Goal: Book appointment/travel/reservation

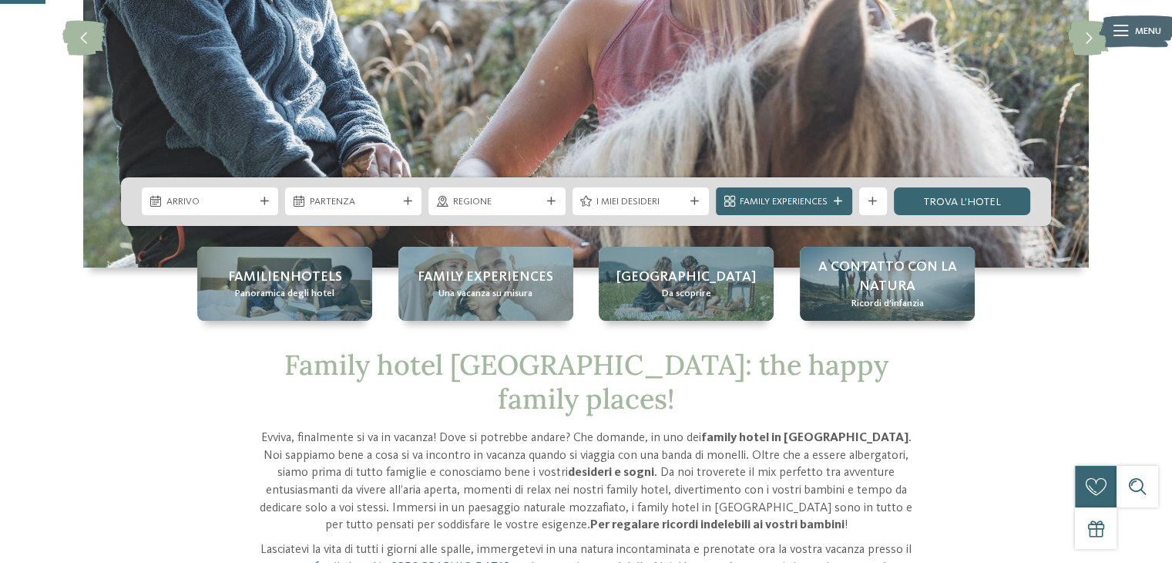
scroll to position [291, 0]
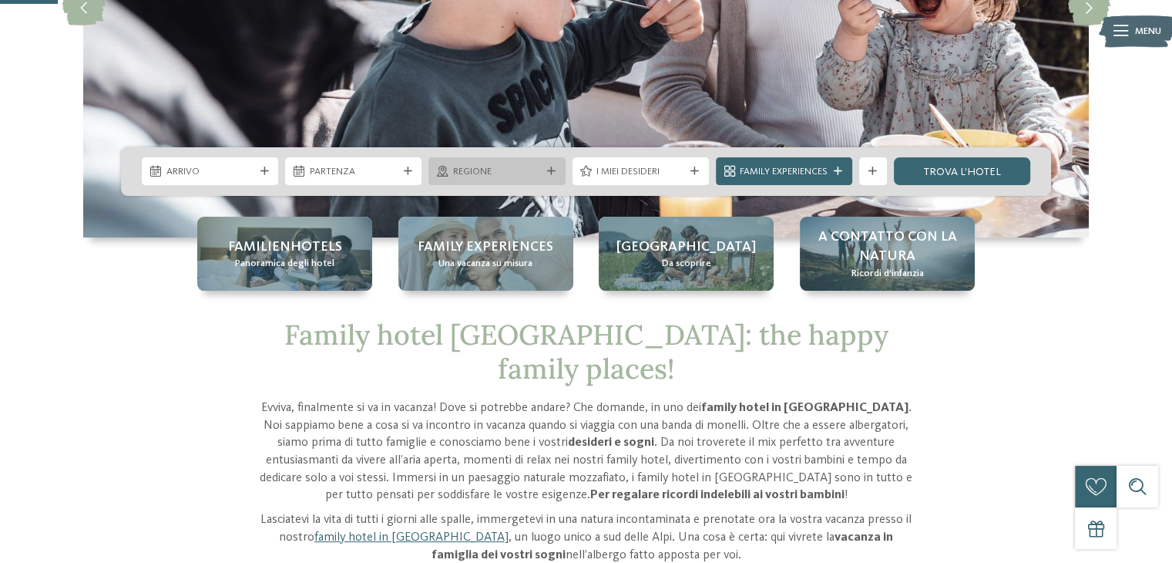
click at [544, 176] on div "Regione" at bounding box center [496, 171] width 136 height 28
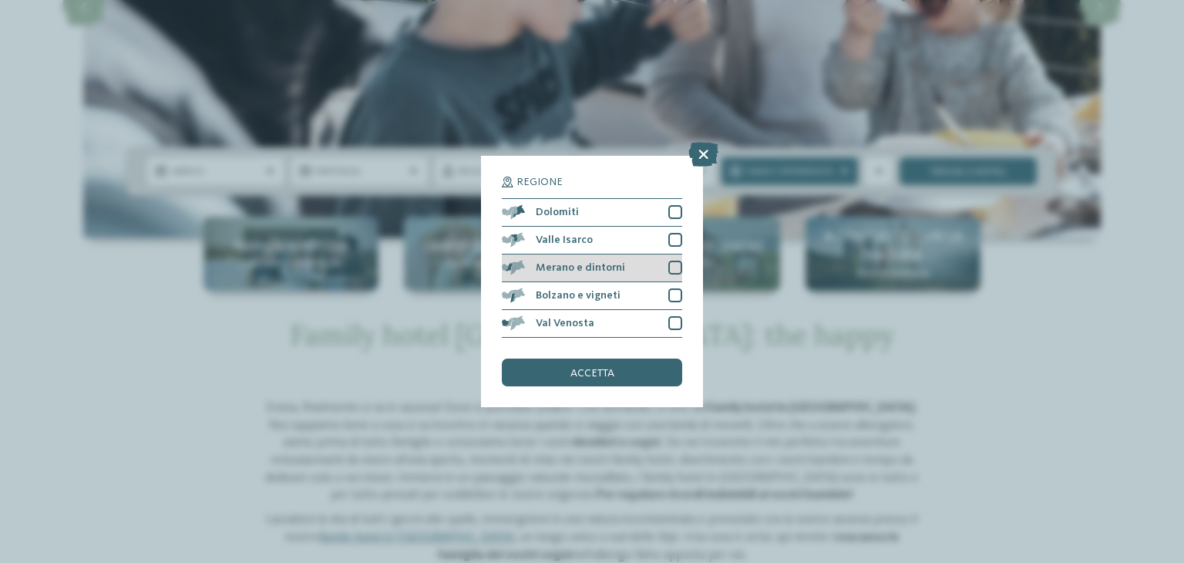
click at [577, 268] on span "Merano e dintorni" at bounding box center [580, 267] width 89 height 11
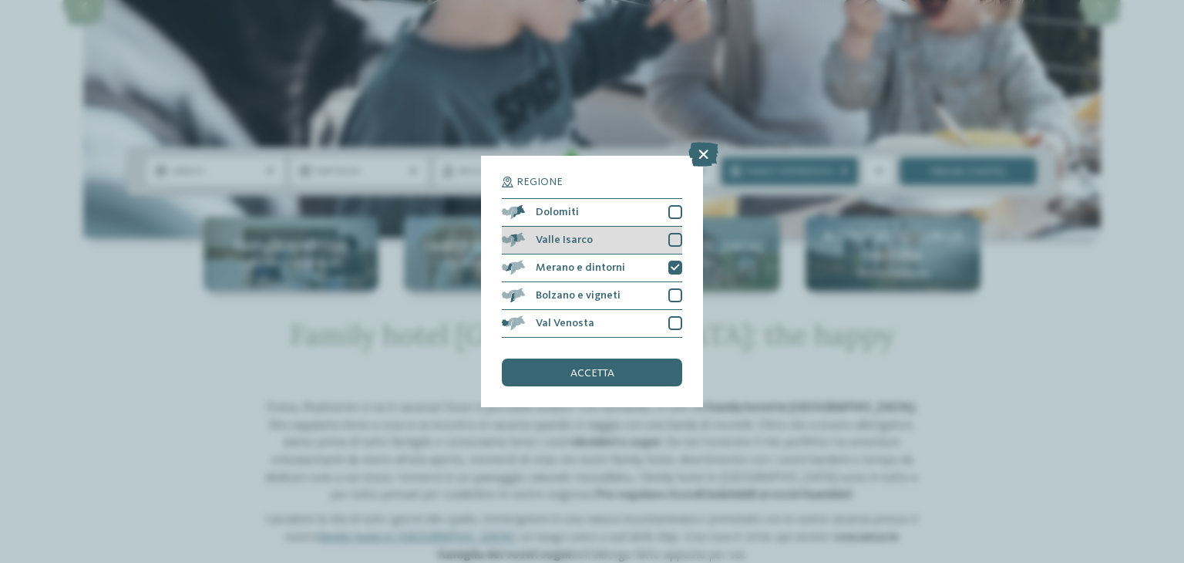
click at [579, 242] on span "Valle Isarco" at bounding box center [564, 239] width 57 height 11
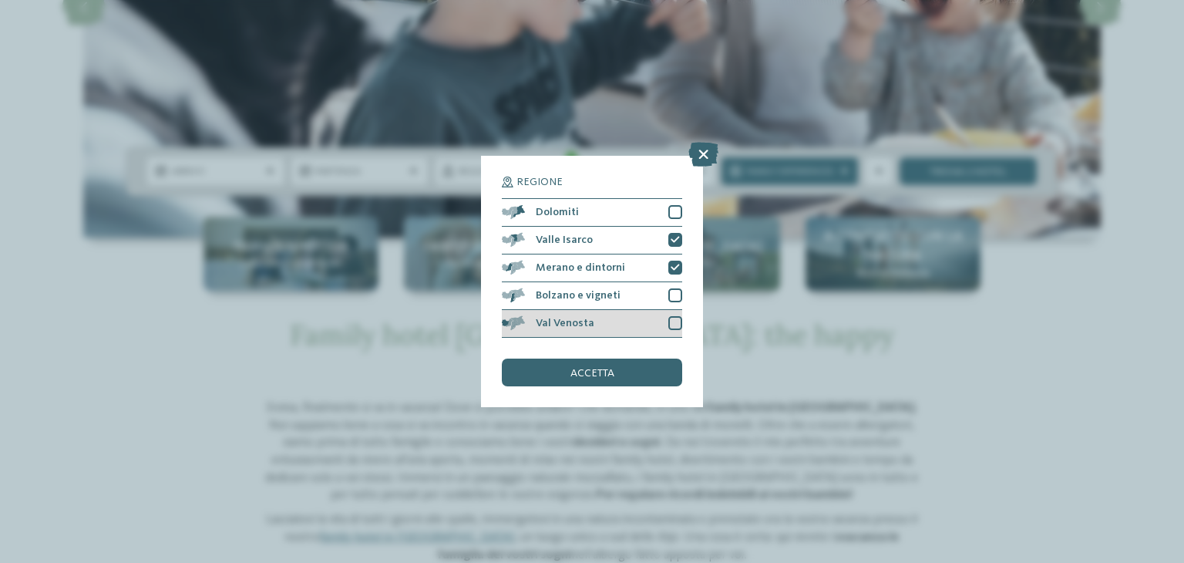
click at [581, 325] on span "Val Venosta" at bounding box center [565, 322] width 59 height 11
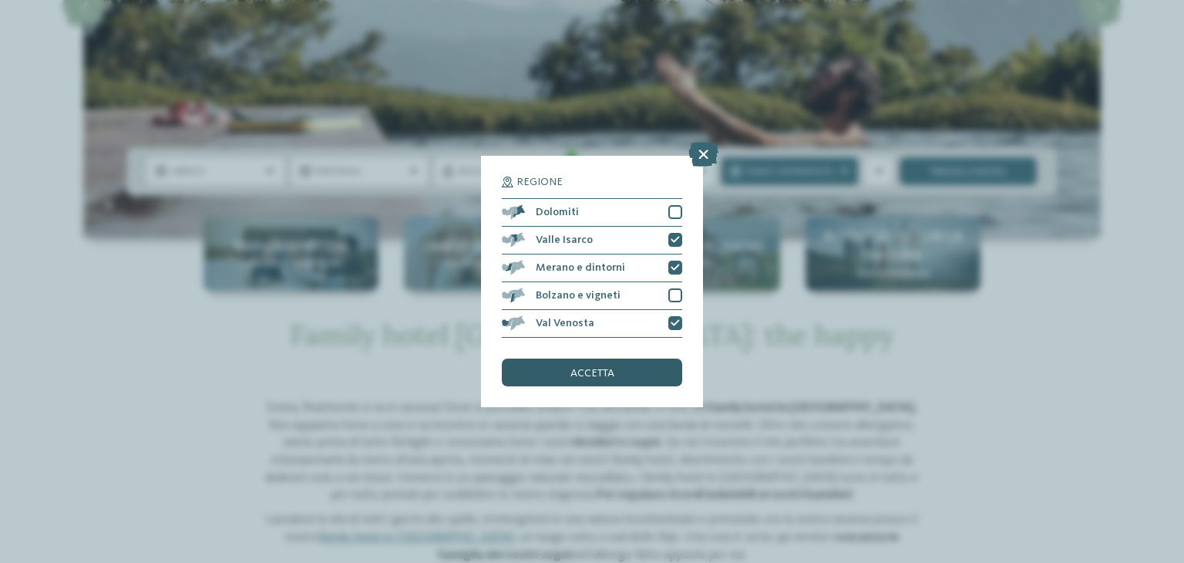
click at [582, 371] on span "accetta" at bounding box center [592, 373] width 44 height 11
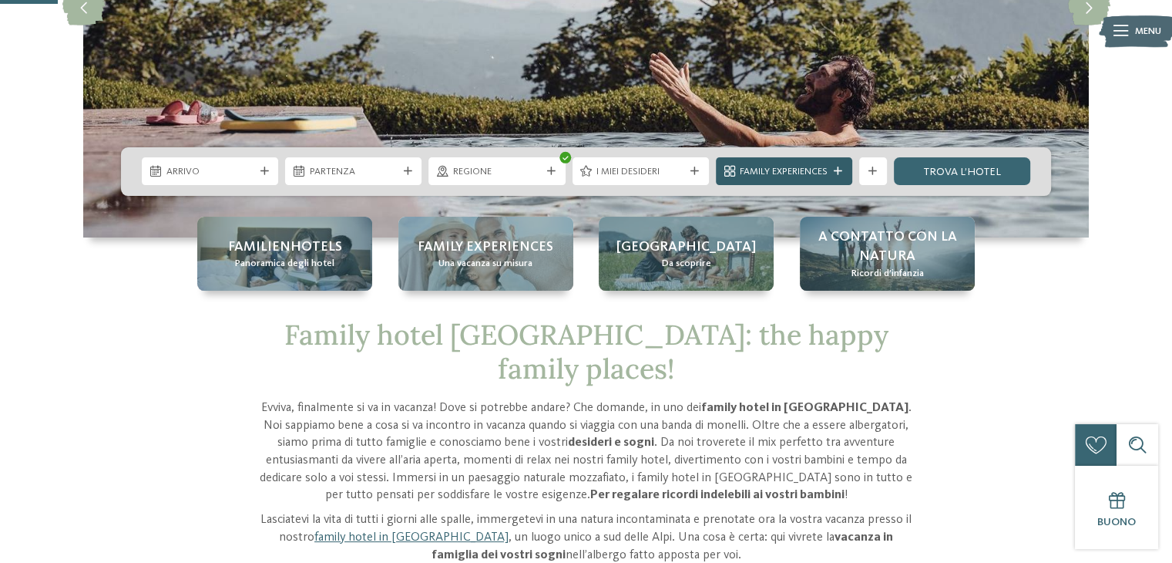
click at [744, 170] on span "Family Experiences" at bounding box center [784, 172] width 88 height 14
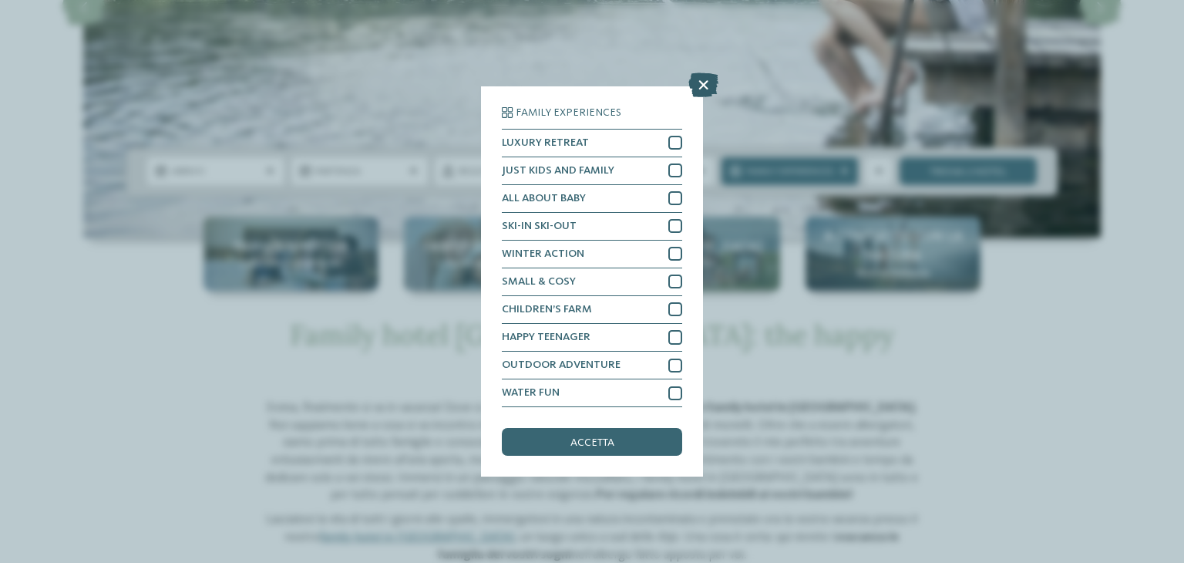
click at [707, 82] on icon at bounding box center [703, 84] width 30 height 25
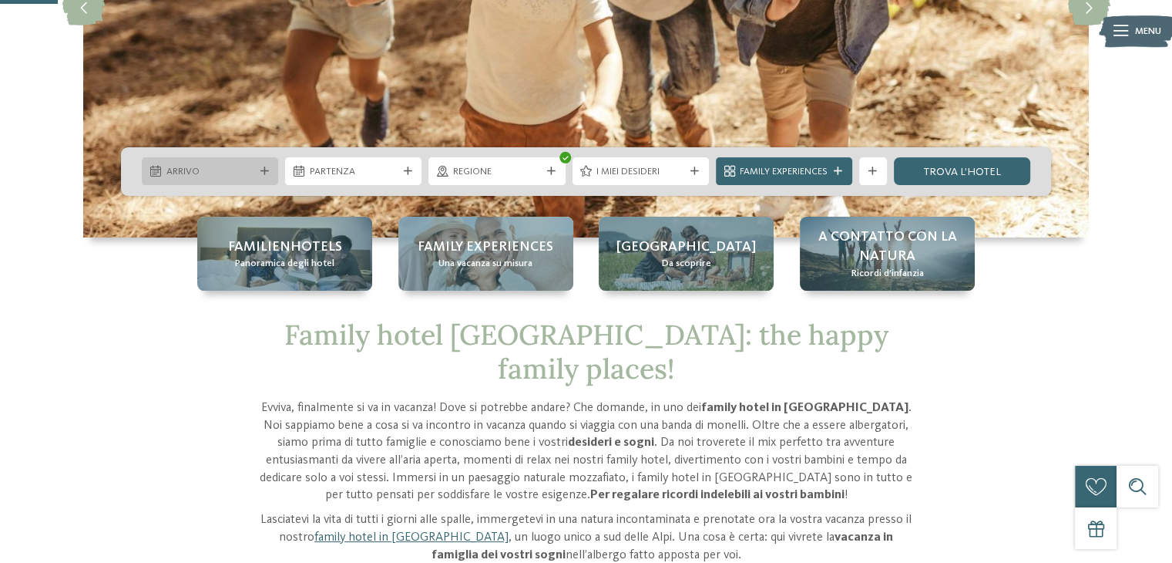
click at [246, 166] on span "Arrivo" at bounding box center [210, 172] width 88 height 14
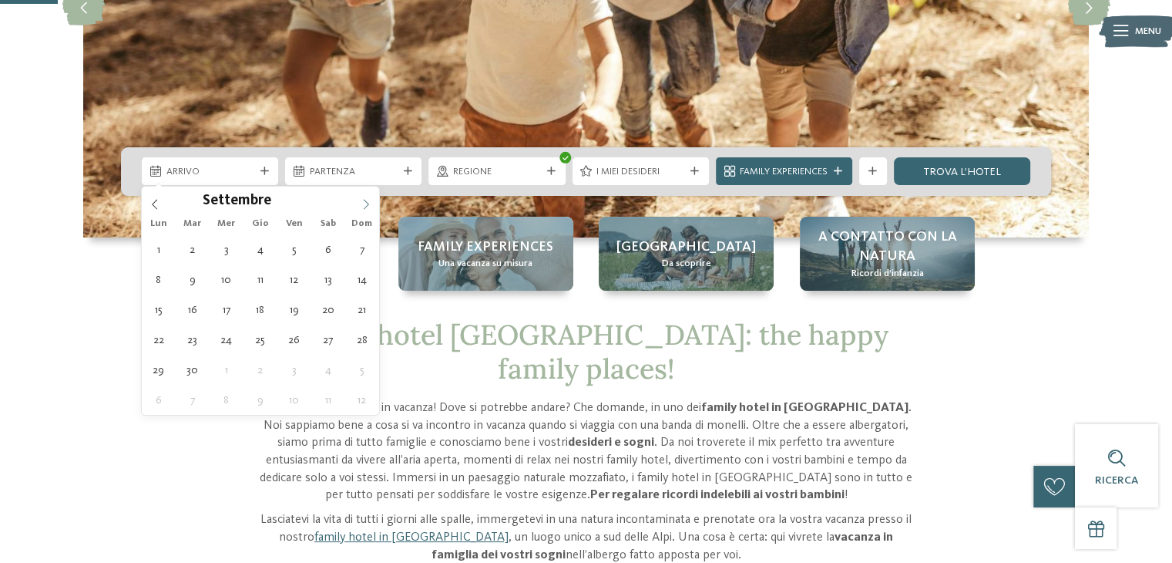
click at [361, 201] on icon at bounding box center [366, 204] width 11 height 11
click at [363, 203] on icon at bounding box center [366, 204] width 11 height 11
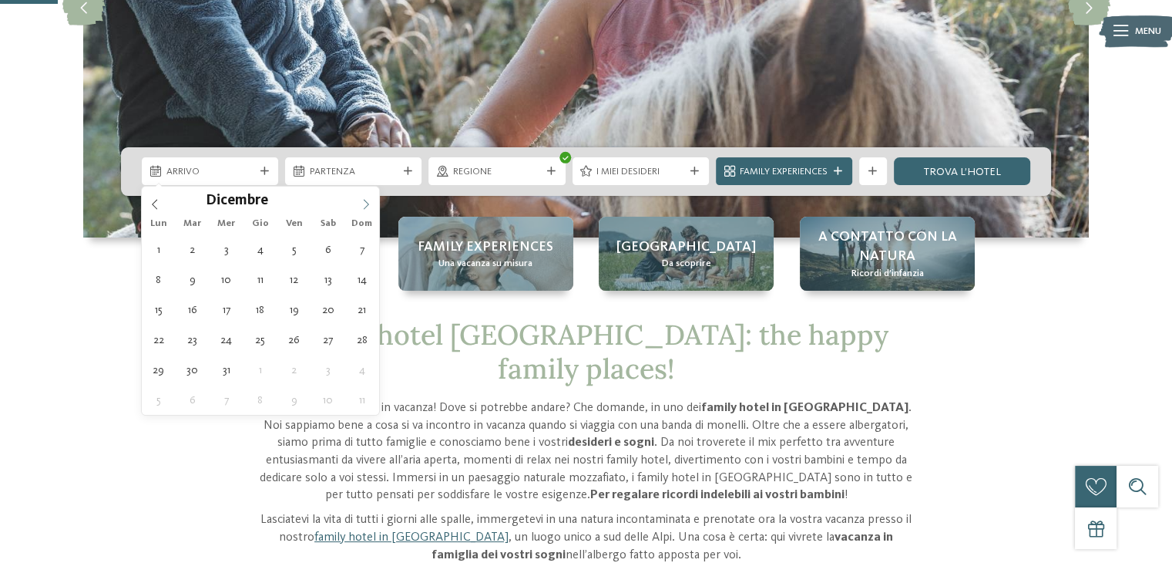
type input "****"
click at [363, 203] on icon at bounding box center [366, 204] width 11 height 11
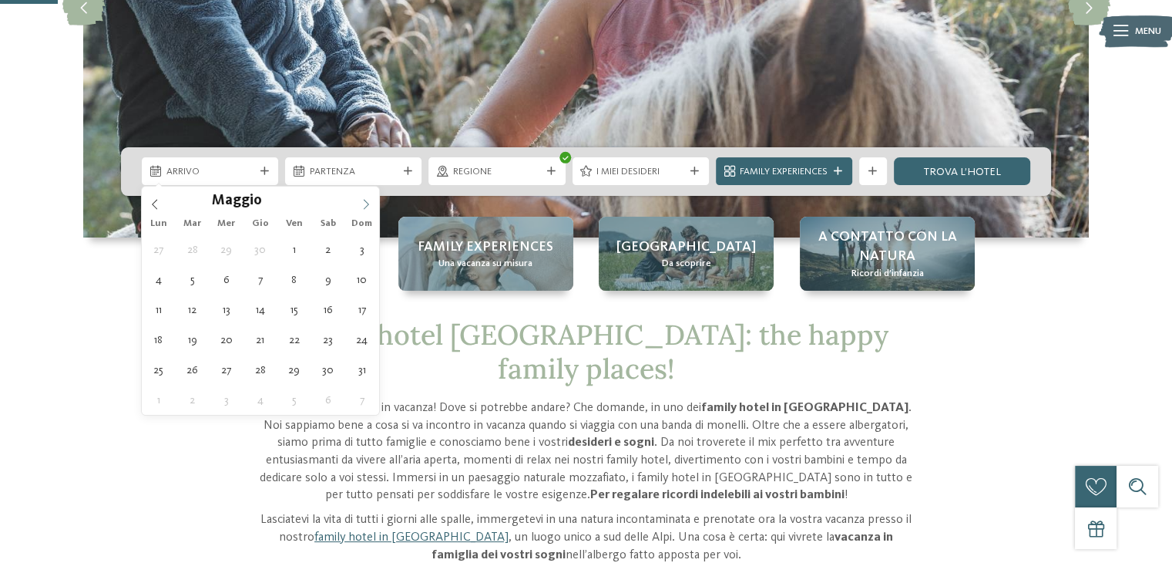
click at [363, 203] on icon at bounding box center [366, 204] width 11 height 11
type div "03.08.2026"
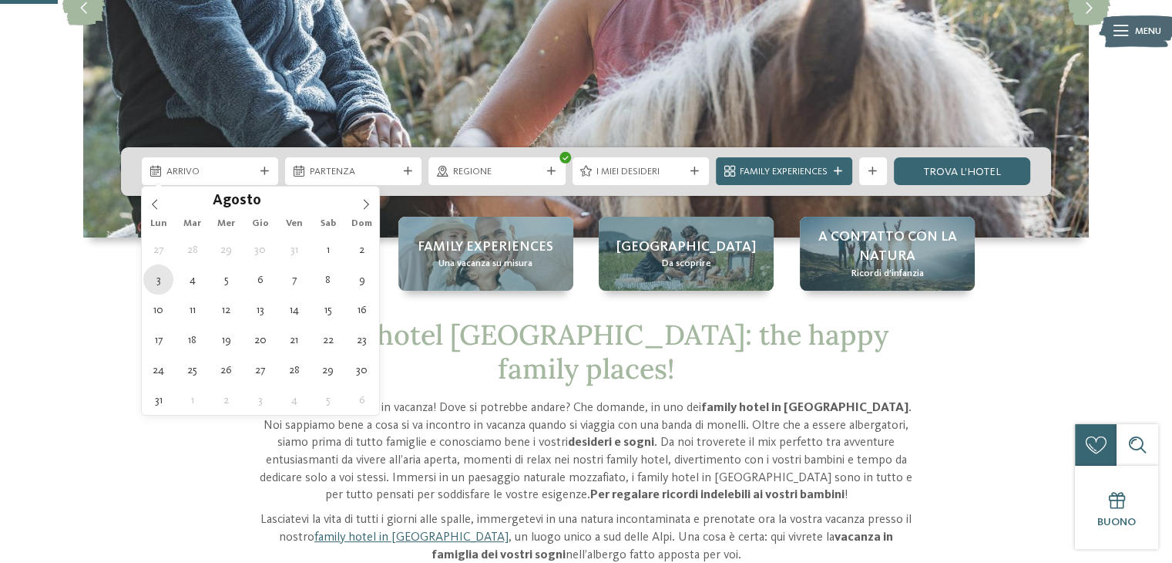
type input "****"
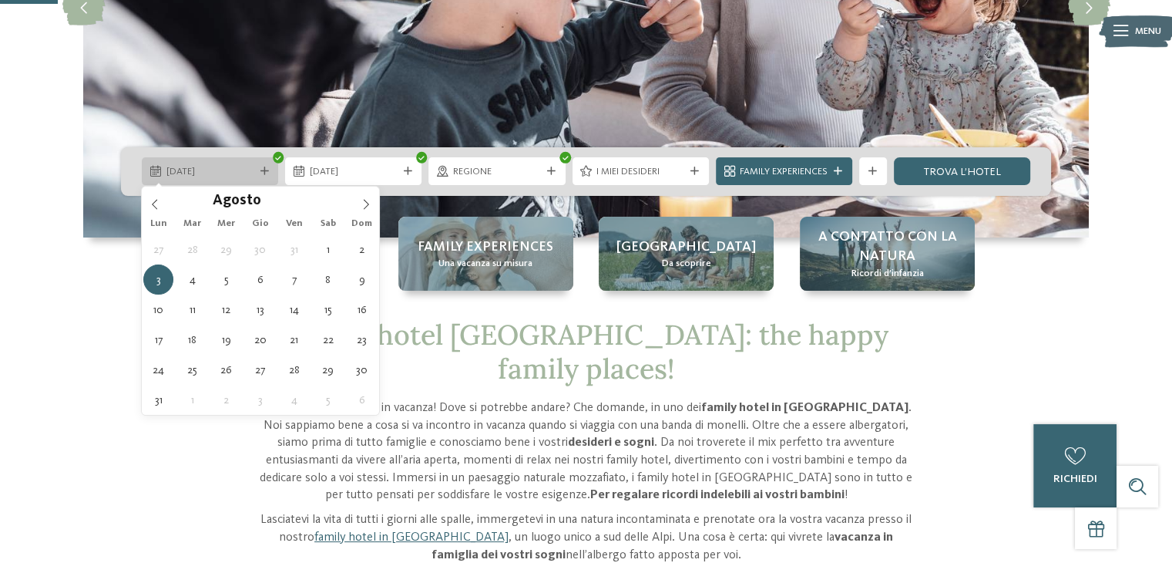
click at [179, 170] on span "03.08.2026" at bounding box center [210, 172] width 88 height 14
type div "01.08.2026"
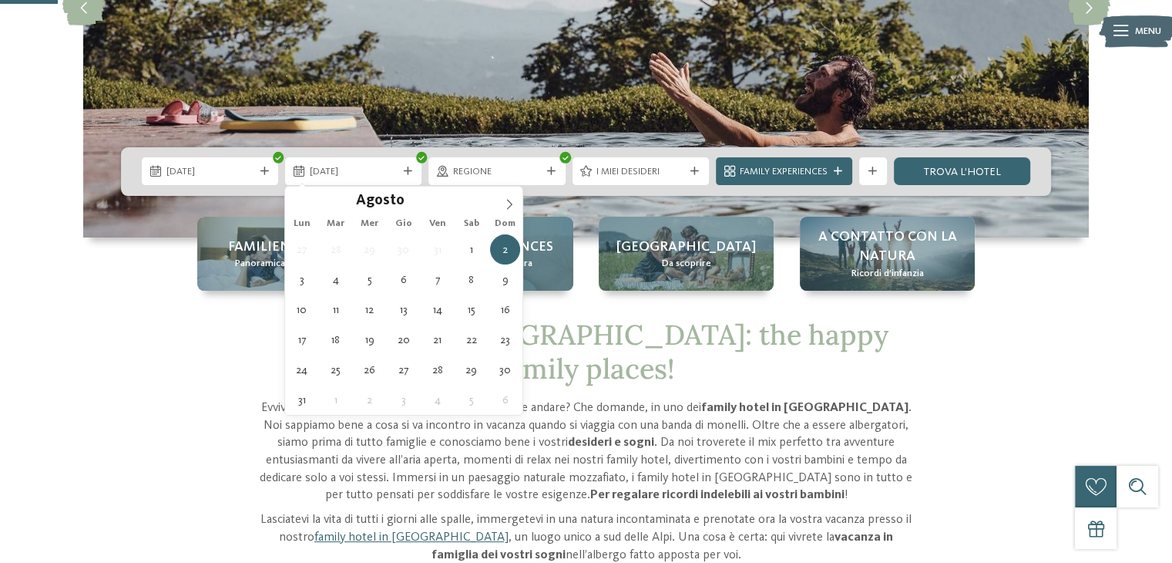
type div "08.08.2026"
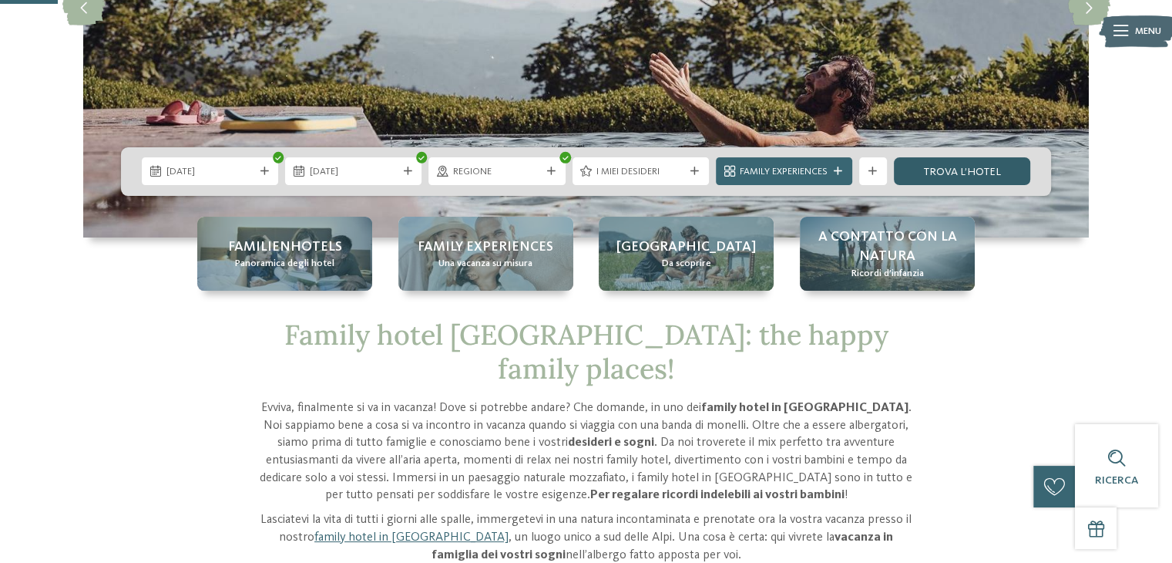
click at [947, 172] on link "trova l’hotel" at bounding box center [962, 171] width 136 height 28
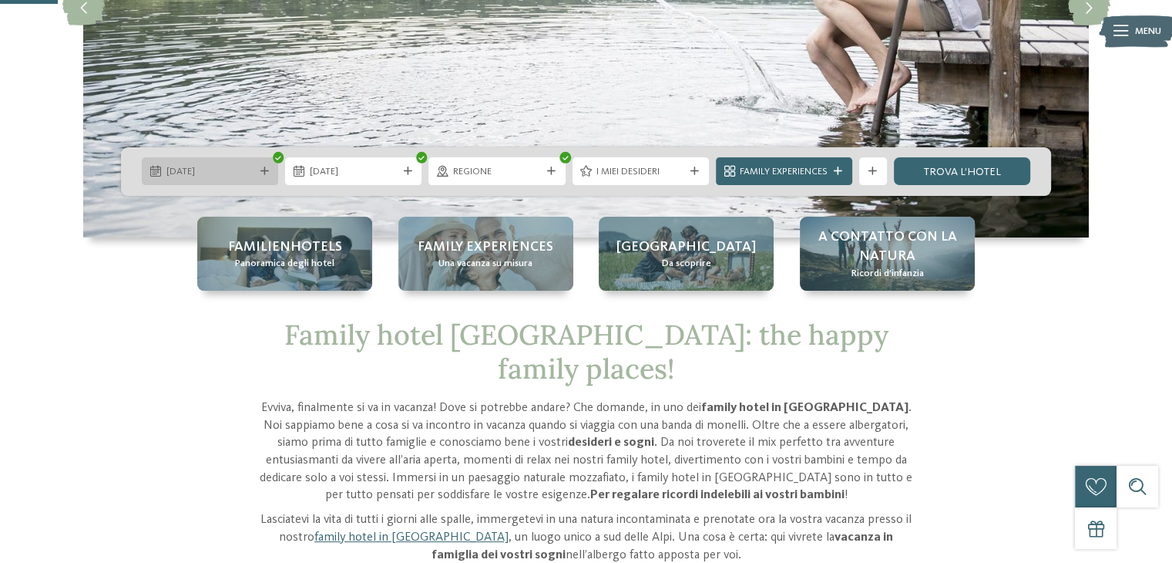
click at [257, 176] on div "01.08.2026" at bounding box center [210, 171] width 95 height 15
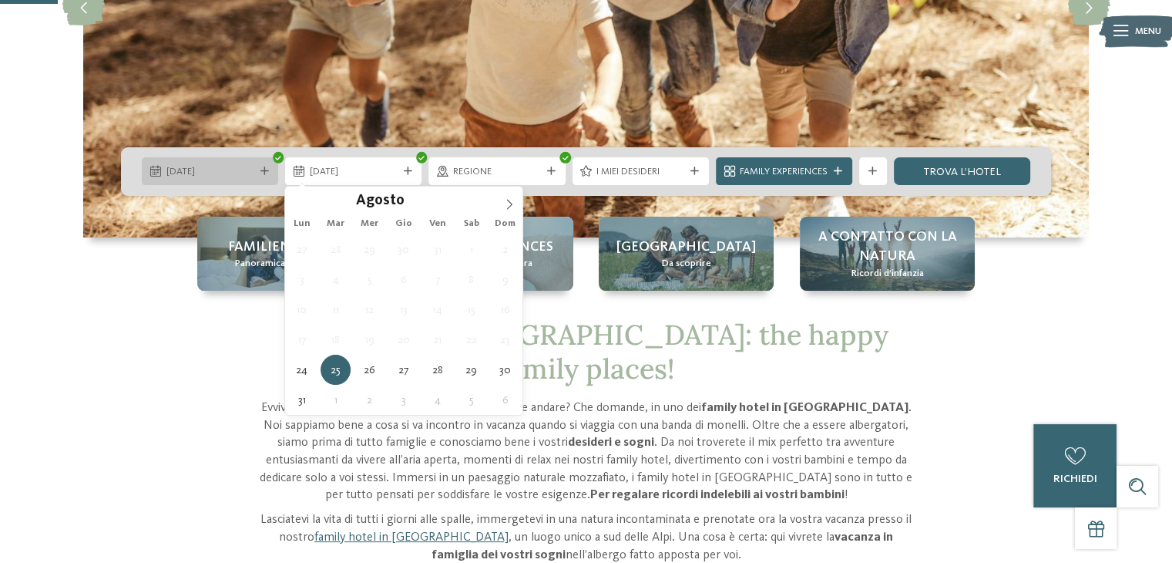
click at [222, 161] on div "24.08.2026" at bounding box center [210, 171] width 136 height 28
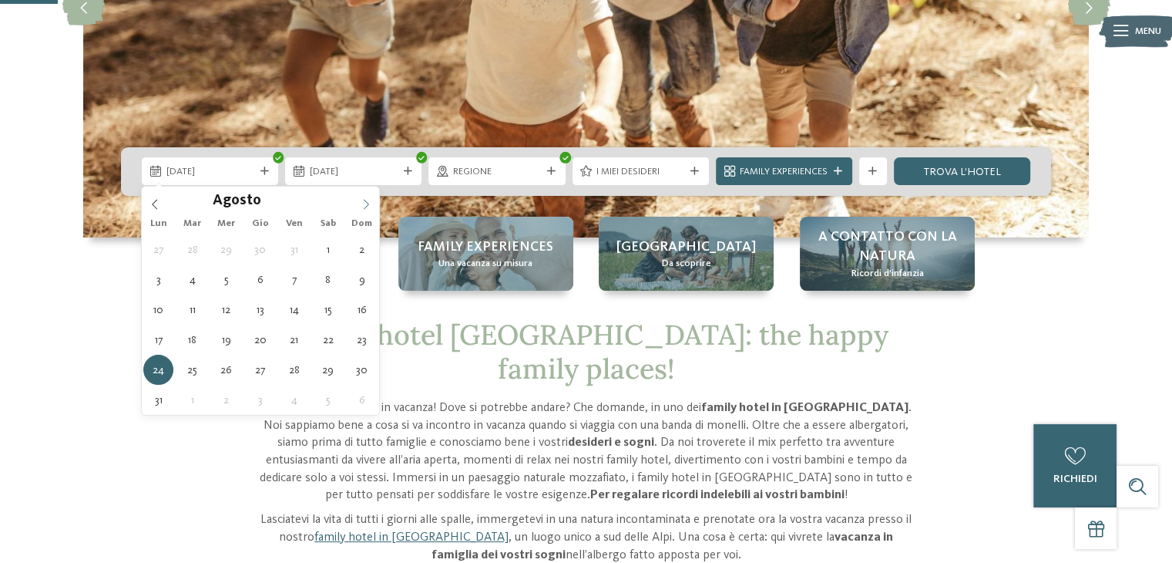
click at [378, 207] on span at bounding box center [366, 199] width 26 height 26
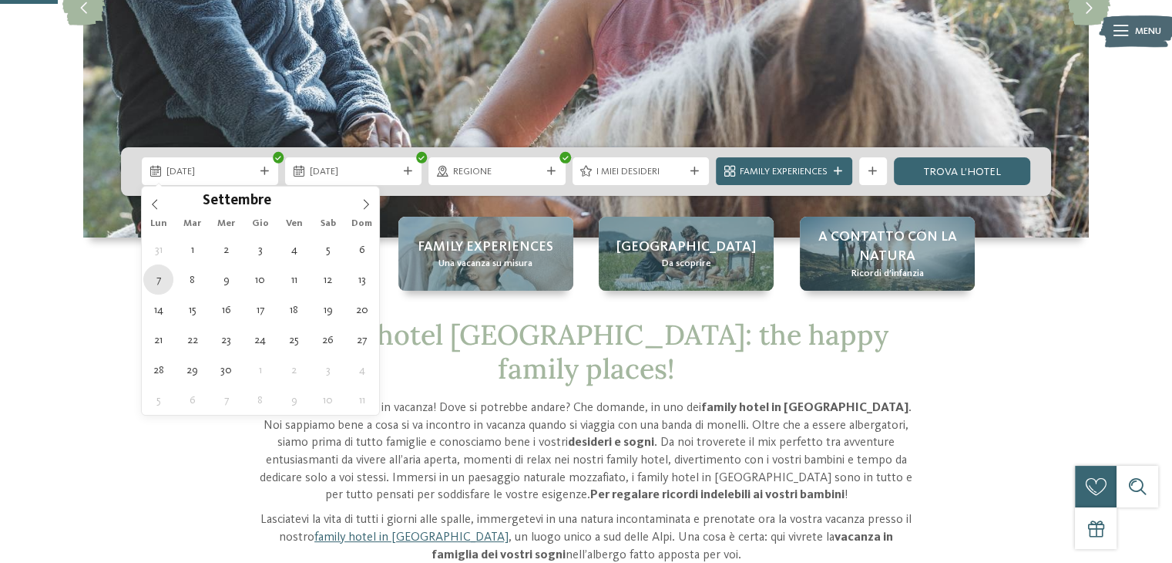
type div "07.09.2026"
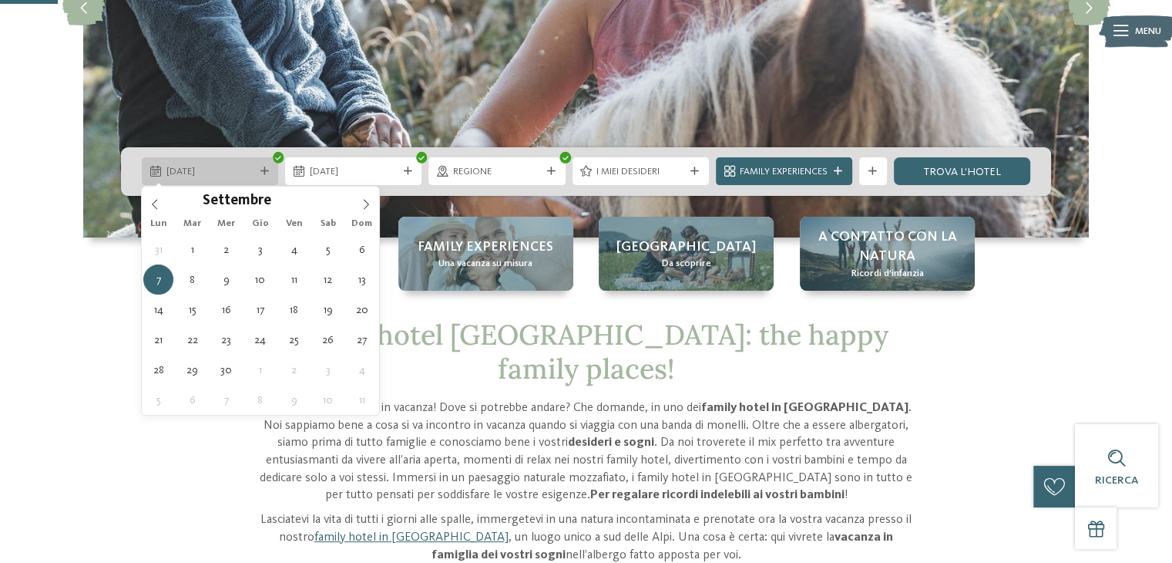
click at [268, 165] on div "07.09.2026" at bounding box center [210, 171] width 136 height 28
click at [283, 204] on input "****" at bounding box center [296, 200] width 51 height 16
type input "****"
click at [314, 203] on span at bounding box center [316, 204] width 11 height 8
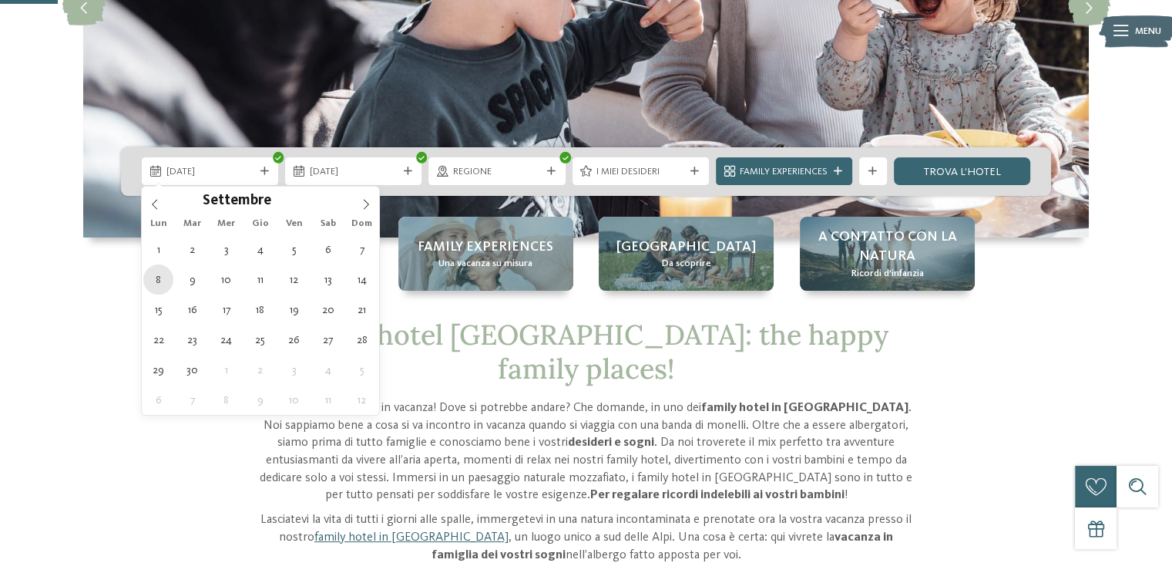
type div "08.09.2025"
type input "****"
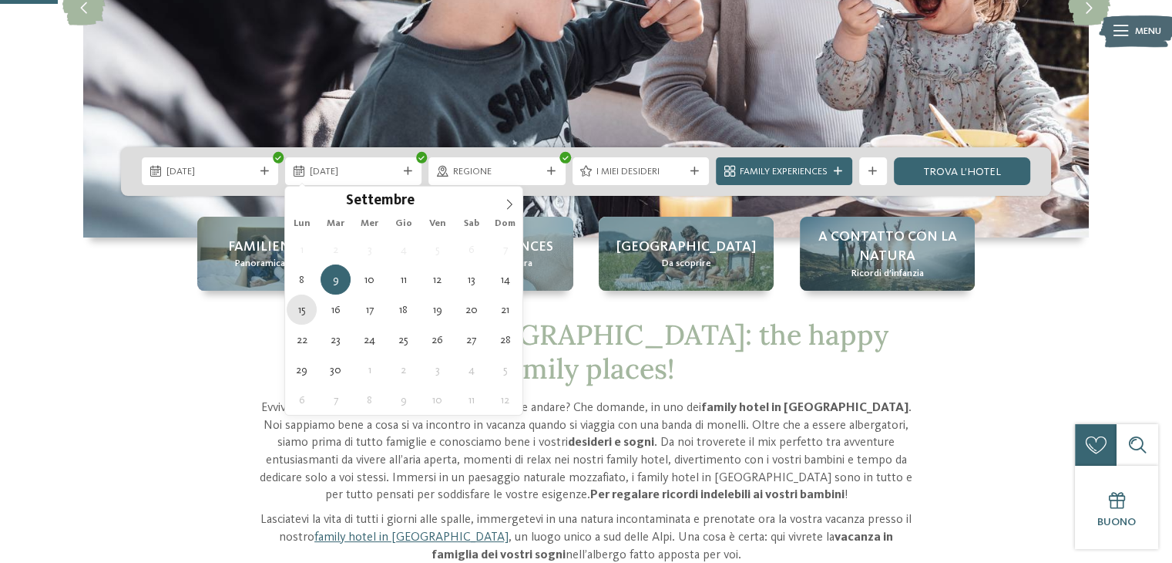
type div "15.09.2025"
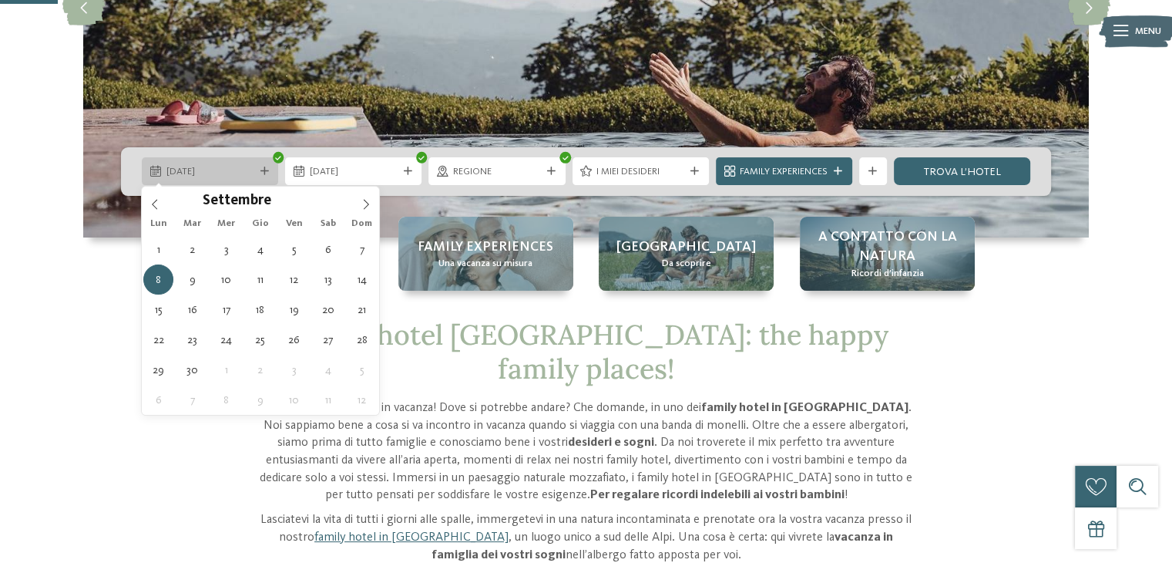
click at [225, 165] on span "08.09.2025" at bounding box center [210, 172] width 88 height 14
type div "06.09.2025"
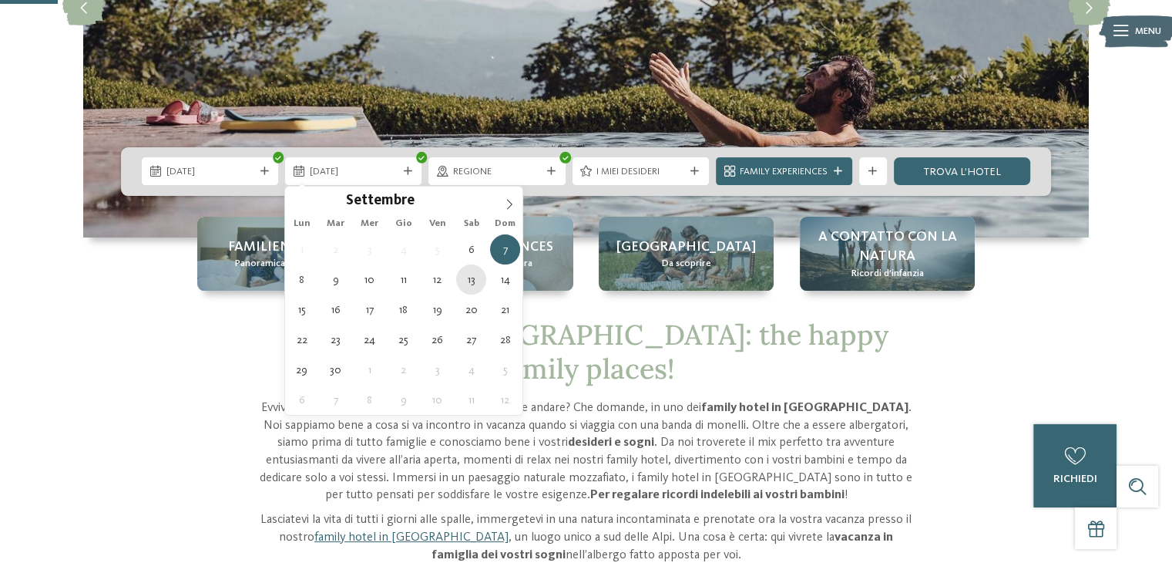
type div "13.09.2025"
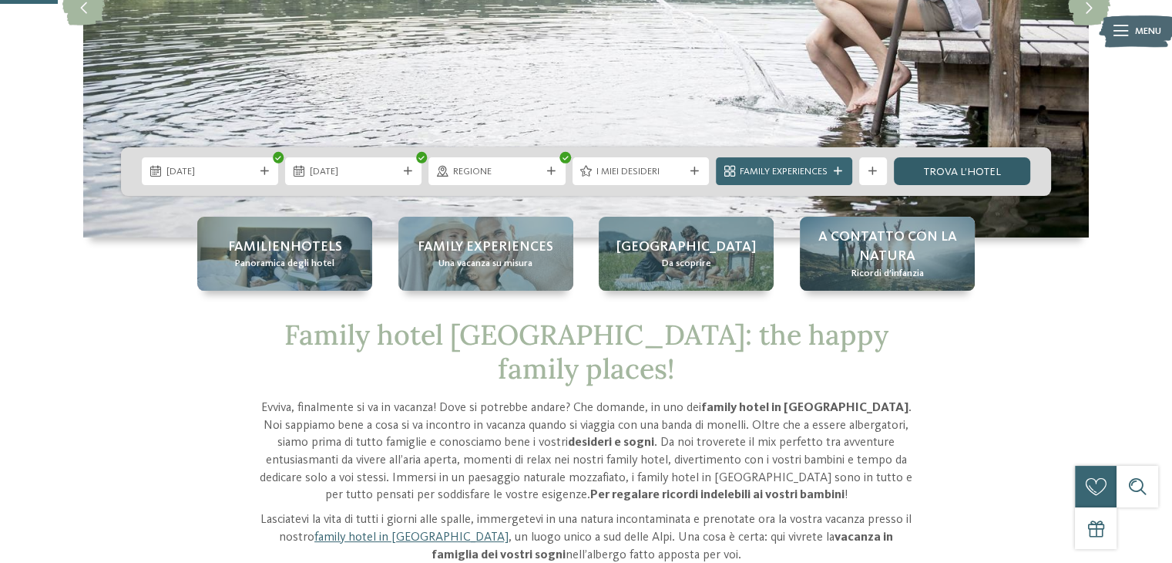
click at [943, 172] on link "trova l’hotel" at bounding box center [962, 171] width 136 height 28
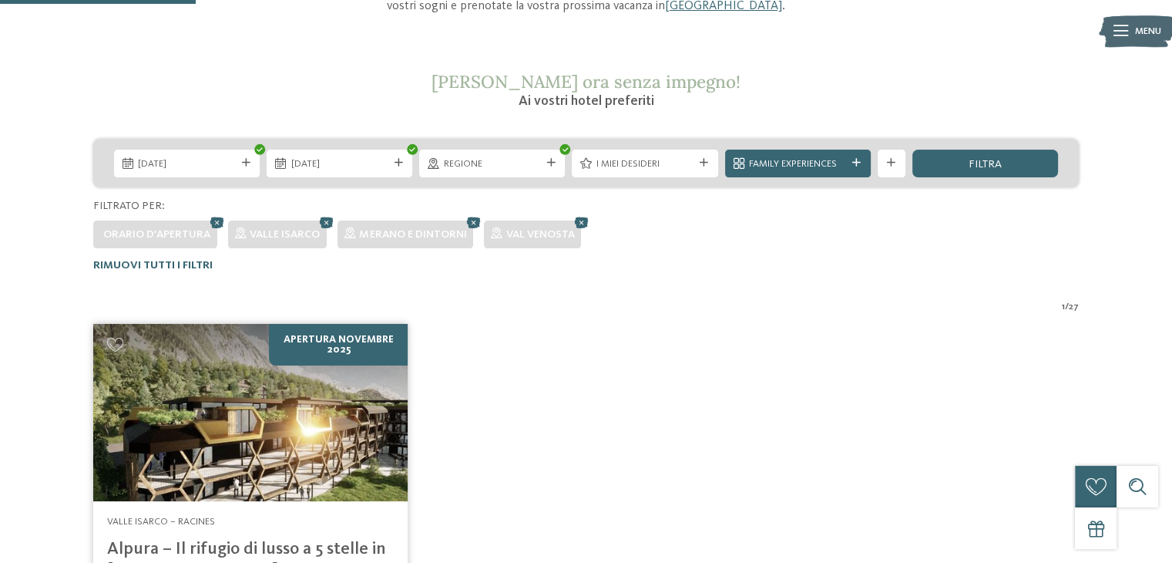
scroll to position [210, 0]
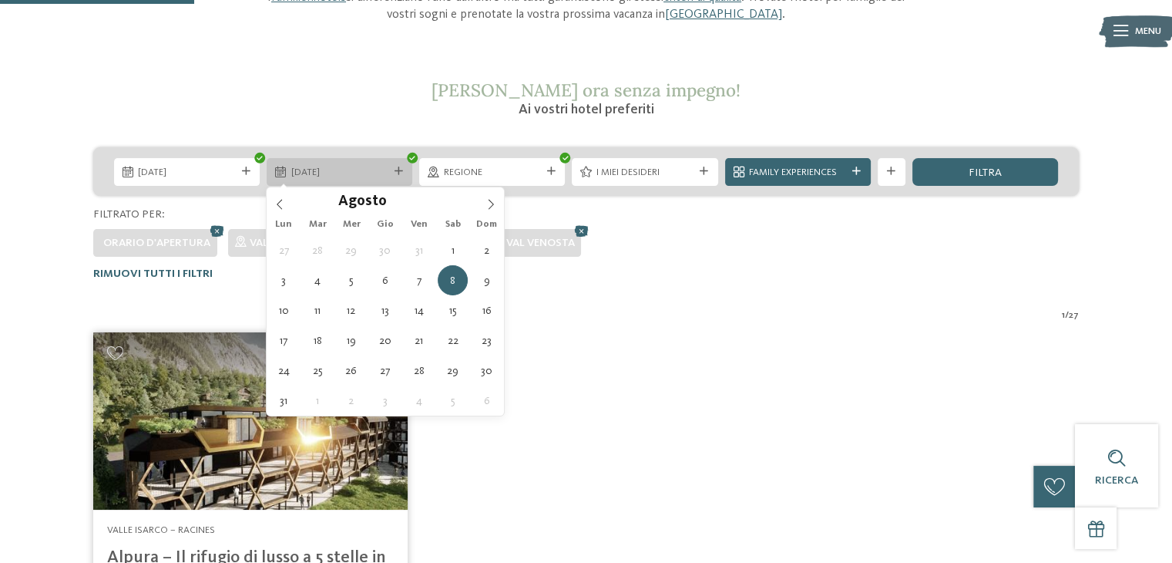
click at [412, 154] on div at bounding box center [412, 158] width 11 height 11
click at [271, 207] on span at bounding box center [280, 200] width 26 height 26
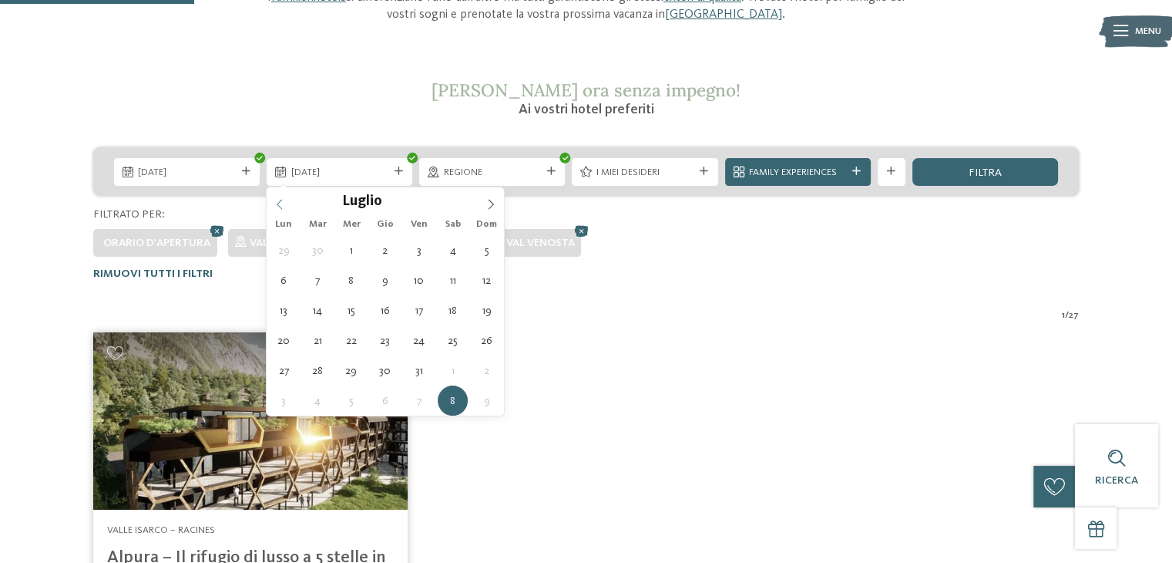
click at [270, 199] on span at bounding box center [280, 200] width 26 height 26
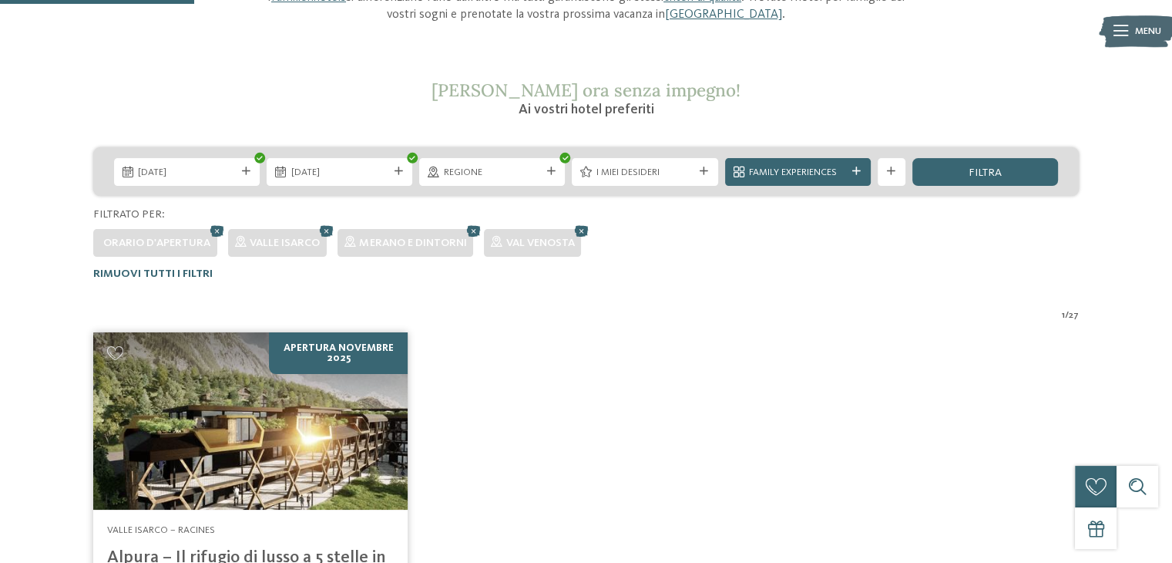
click at [250, 154] on div "01.08.2026 08.08.2026" at bounding box center [586, 171] width 986 height 49
click at [470, 230] on icon at bounding box center [473, 230] width 21 height 18
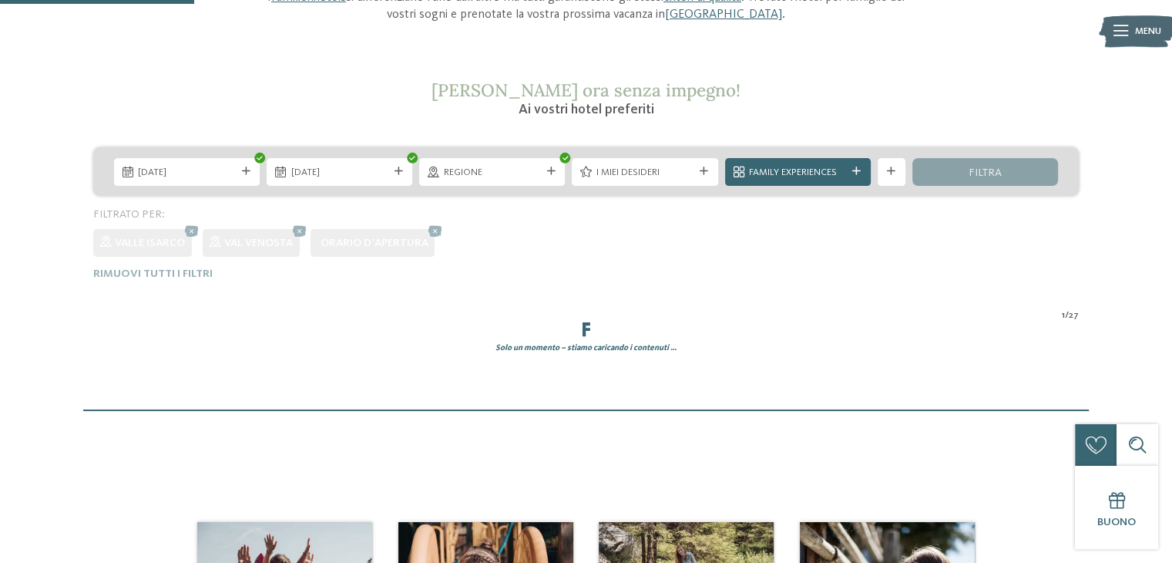
click at [470, 230] on div "01.08.2026 08.08.2026 Regione" at bounding box center [586, 213] width 1152 height 133
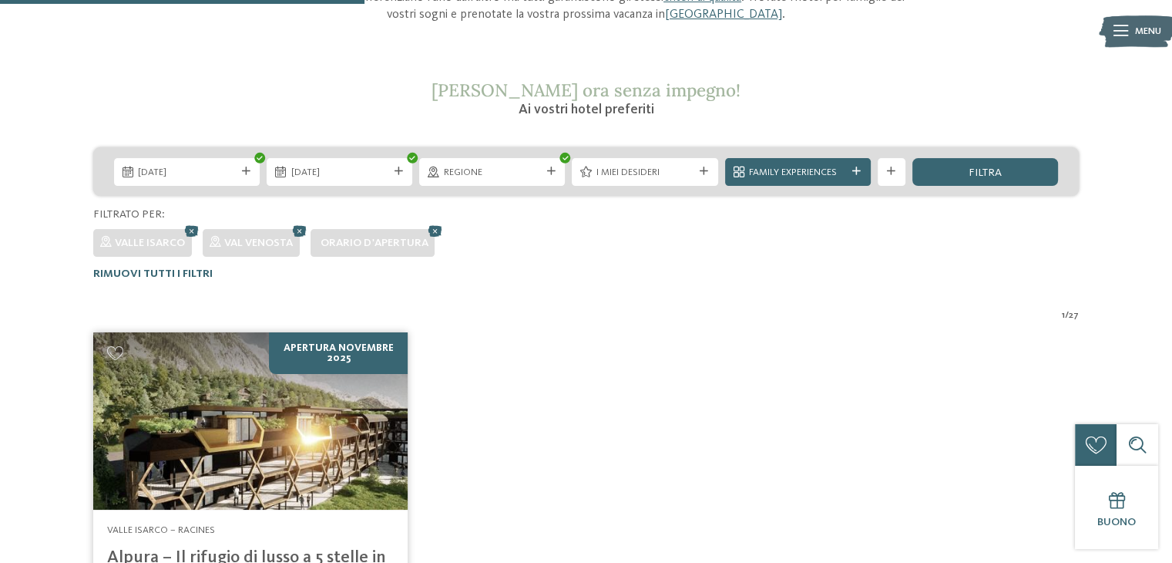
scroll to position [446, 0]
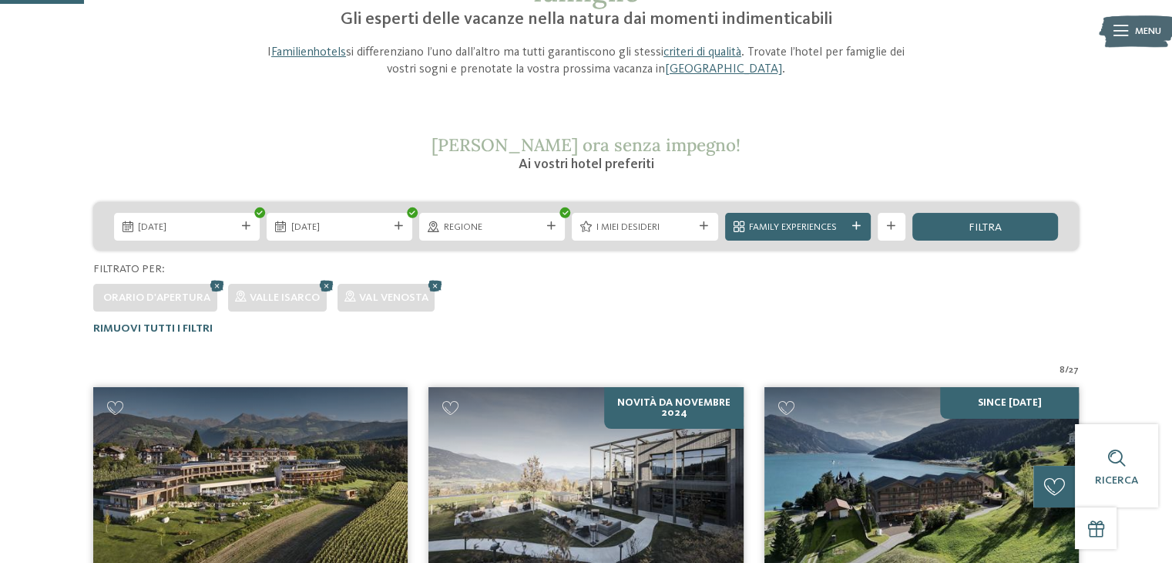
scroll to position [152, 0]
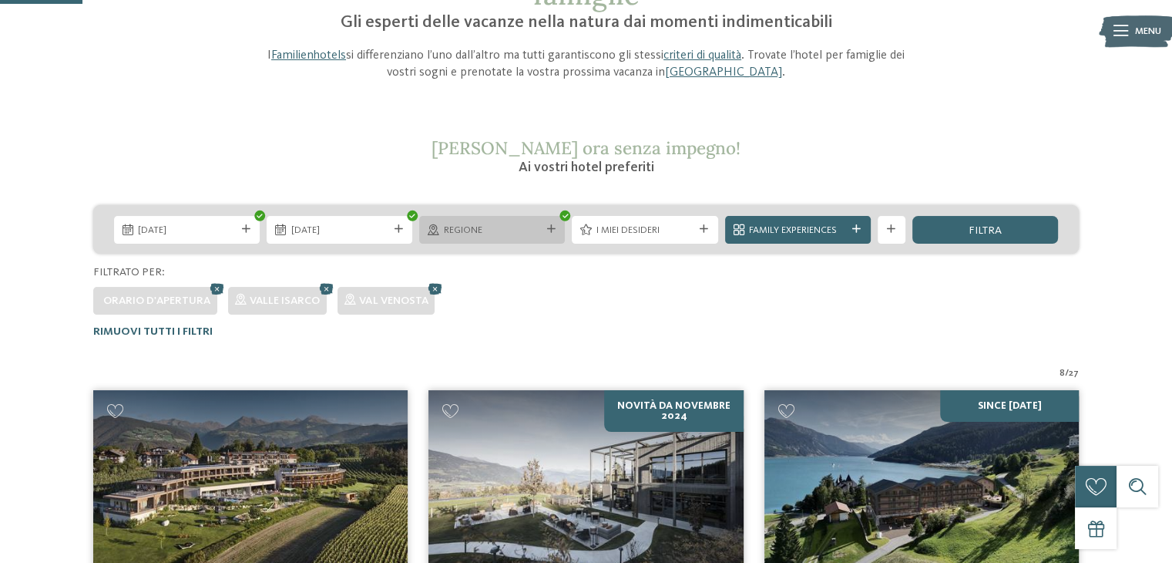
click at [512, 230] on span "Regione" at bounding box center [492, 230] width 97 height 14
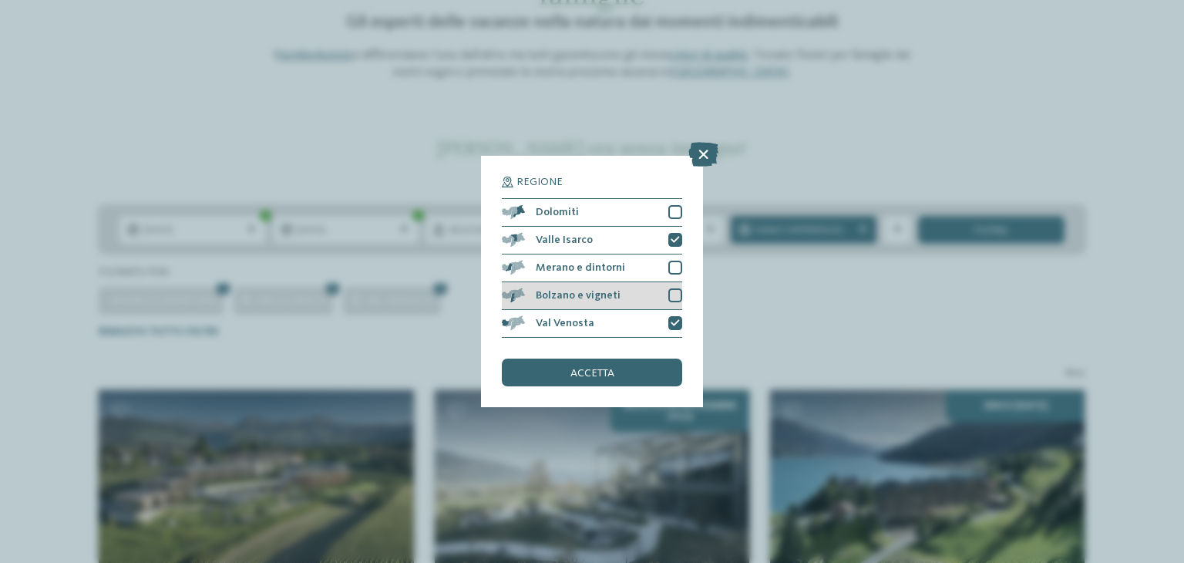
click at [665, 293] on div "Bolzano e vigneti" at bounding box center [592, 296] width 180 height 28
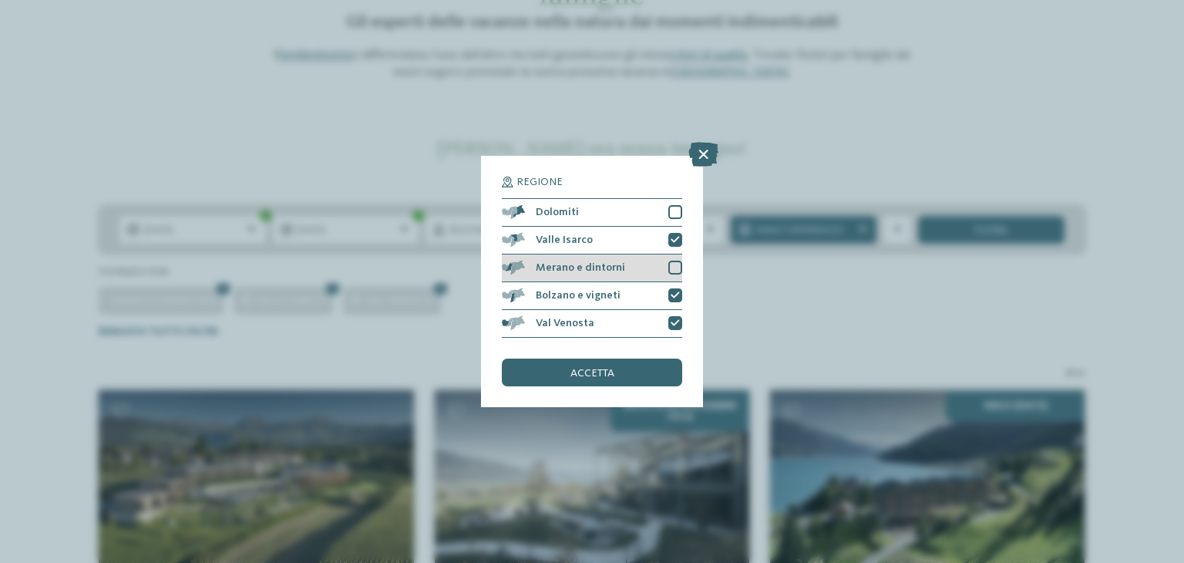
click at [672, 273] on div at bounding box center [675, 267] width 14 height 14
click at [637, 371] on div "accetta" at bounding box center [592, 372] width 180 height 28
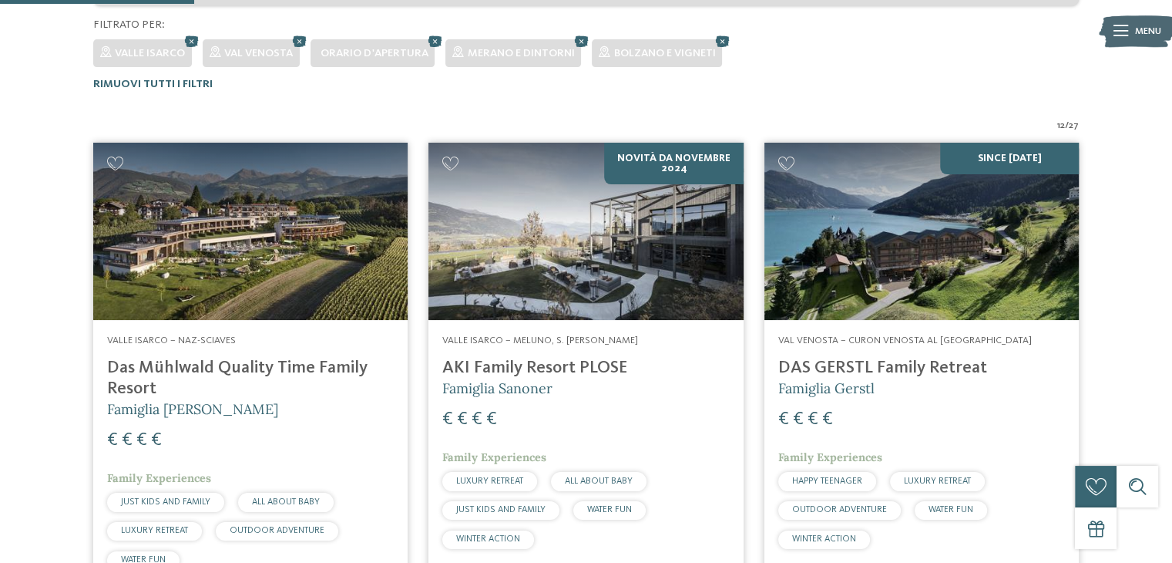
scroll to position [446, 0]
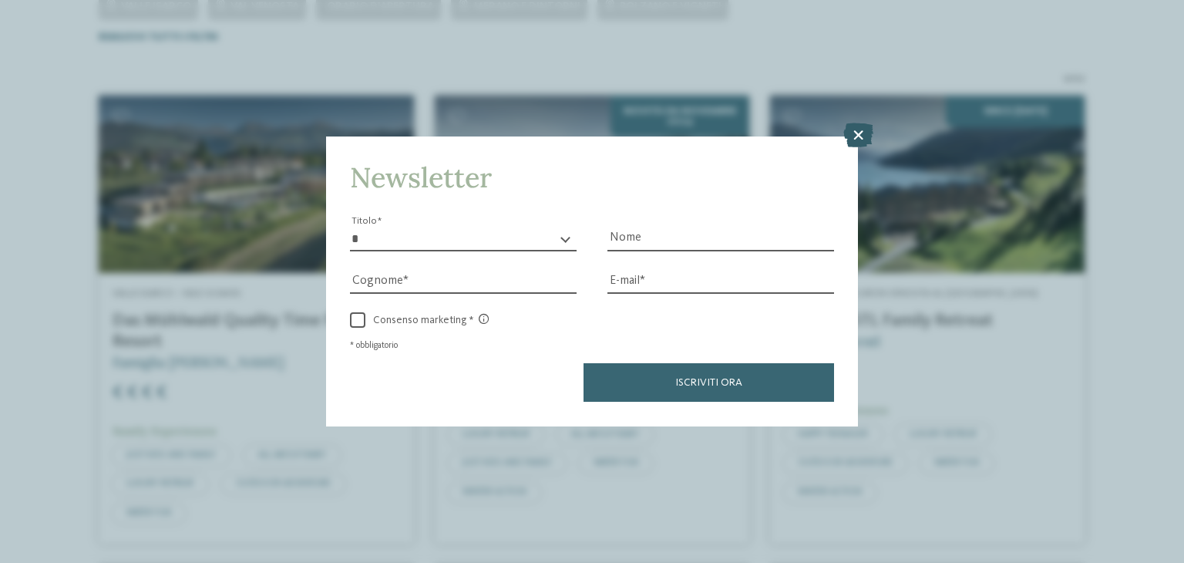
click at [860, 134] on icon at bounding box center [858, 135] width 30 height 25
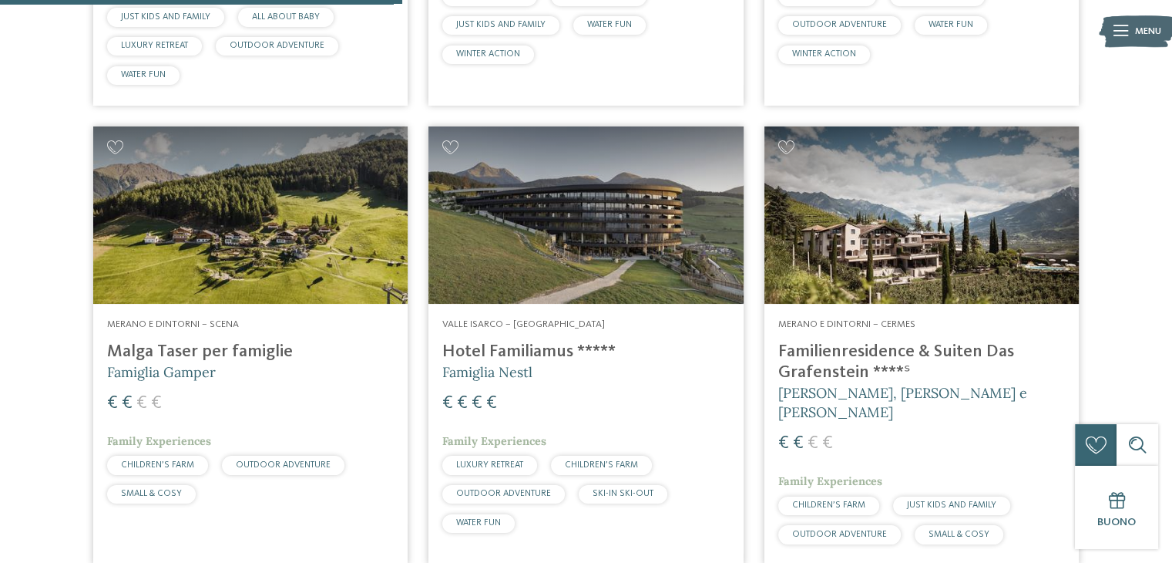
scroll to position [895, 0]
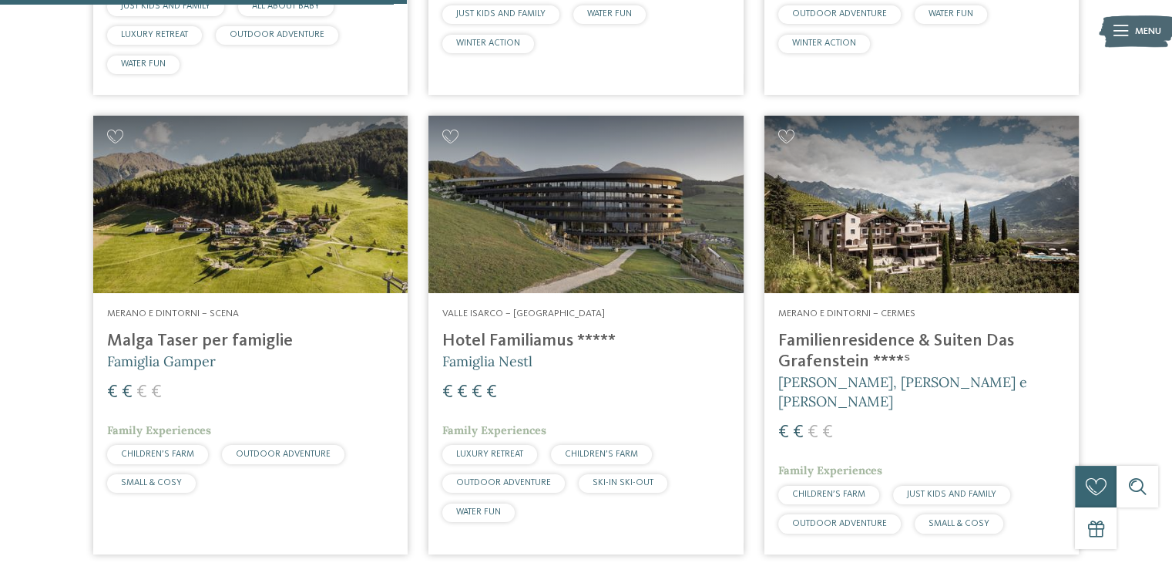
click at [247, 332] on h4 "Malga Taser per famiglie" at bounding box center [250, 341] width 287 height 21
click at [983, 217] on img at bounding box center [921, 204] width 314 height 177
click at [912, 206] on img at bounding box center [921, 204] width 314 height 177
click at [249, 254] on img at bounding box center [250, 204] width 314 height 177
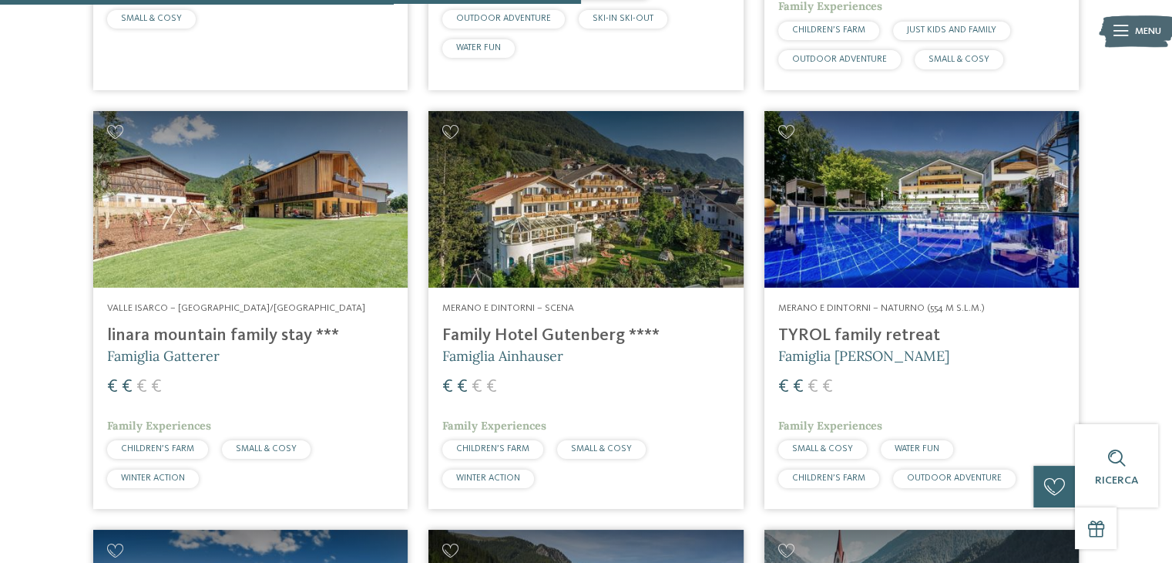
scroll to position [1362, 0]
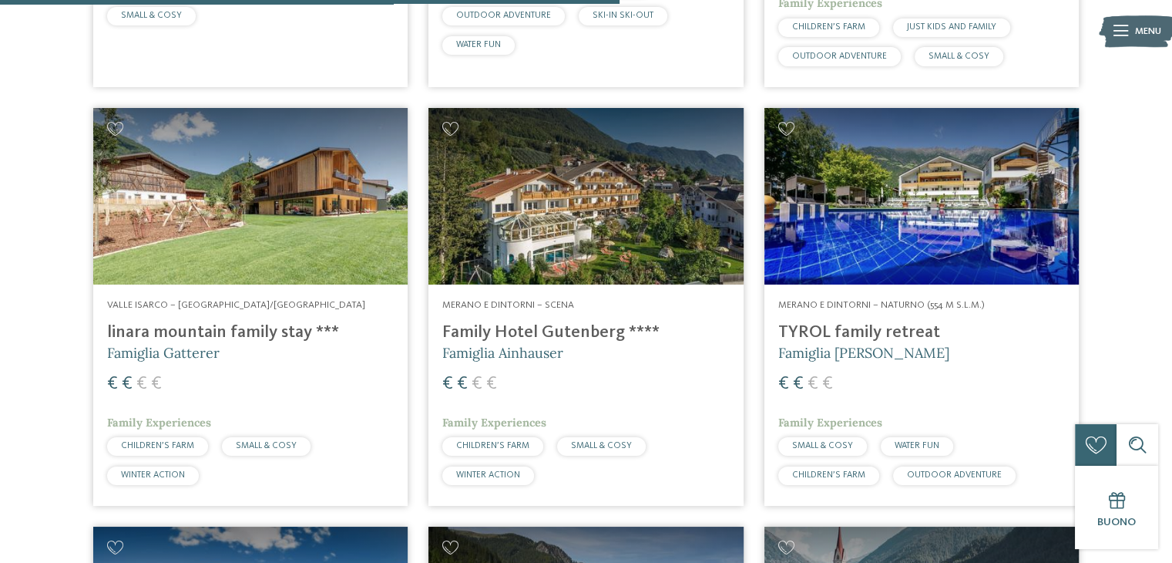
click at [233, 203] on img at bounding box center [250, 196] width 314 height 177
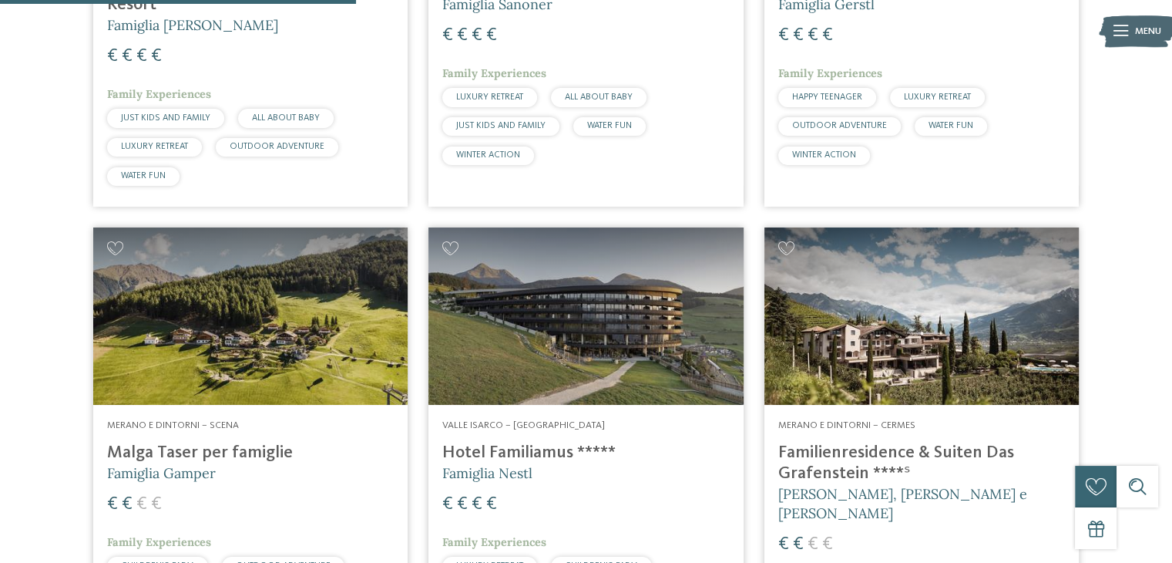
scroll to position [0, 0]
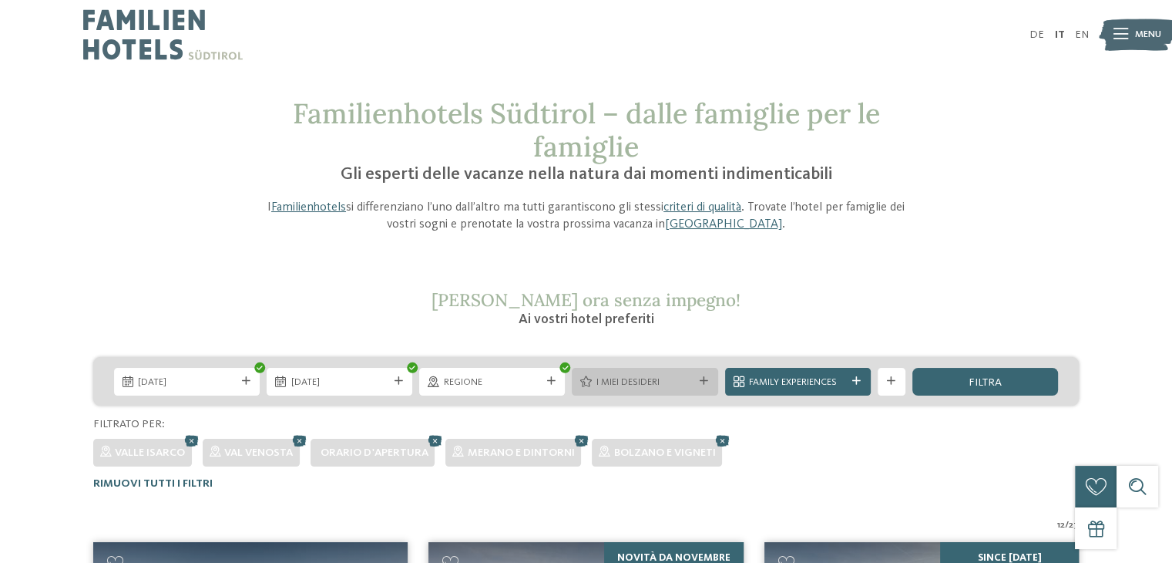
click at [702, 384] on icon at bounding box center [704, 381] width 8 height 8
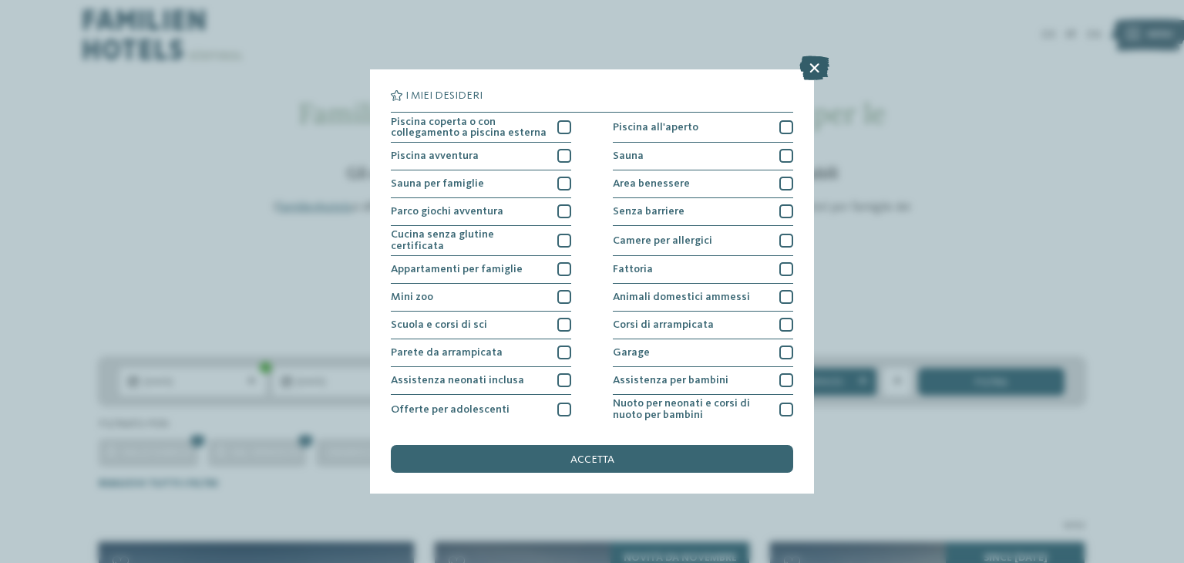
click at [822, 69] on icon at bounding box center [814, 67] width 30 height 25
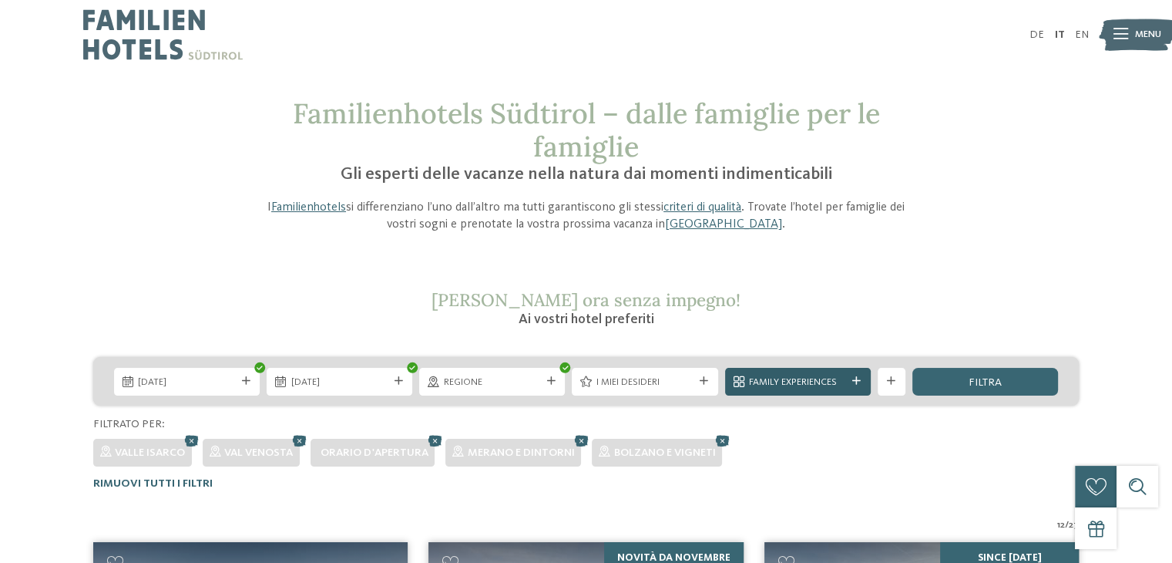
click at [770, 380] on span "Family Experiences" at bounding box center [797, 382] width 97 height 14
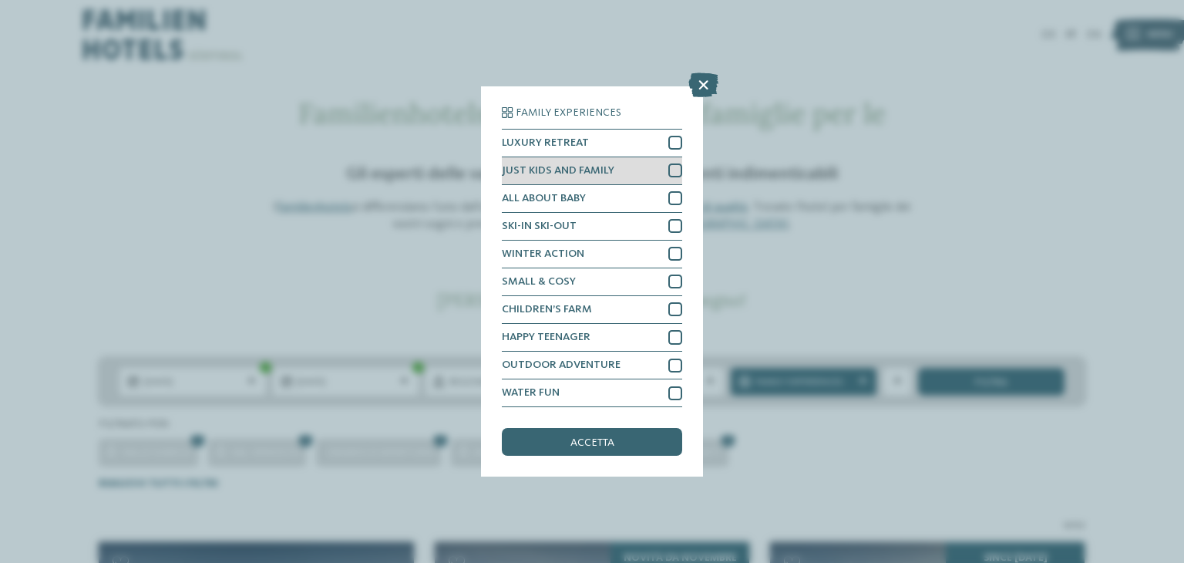
click at [659, 167] on div "JUST KIDS AND FAMILY" at bounding box center [592, 171] width 180 height 28
click at [606, 418] on div "Family Experiences LUXURY RETREAT JUST KIDS AND FAMILY ALL ABOUT BABY" at bounding box center [592, 281] width 180 height 348
click at [605, 435] on div "accetta" at bounding box center [592, 442] width 180 height 28
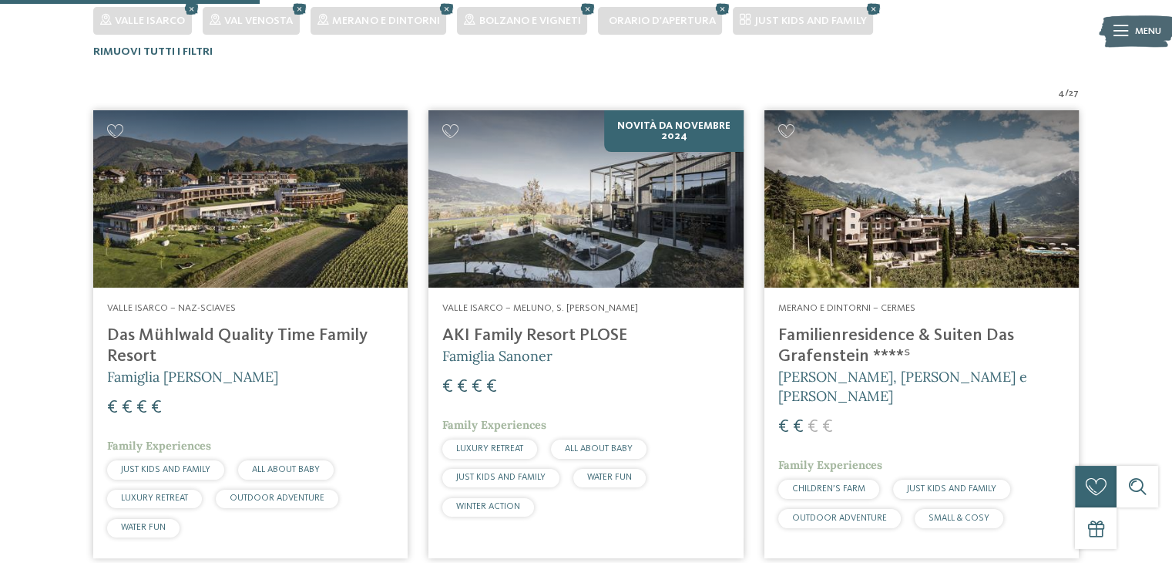
scroll to position [446, 0]
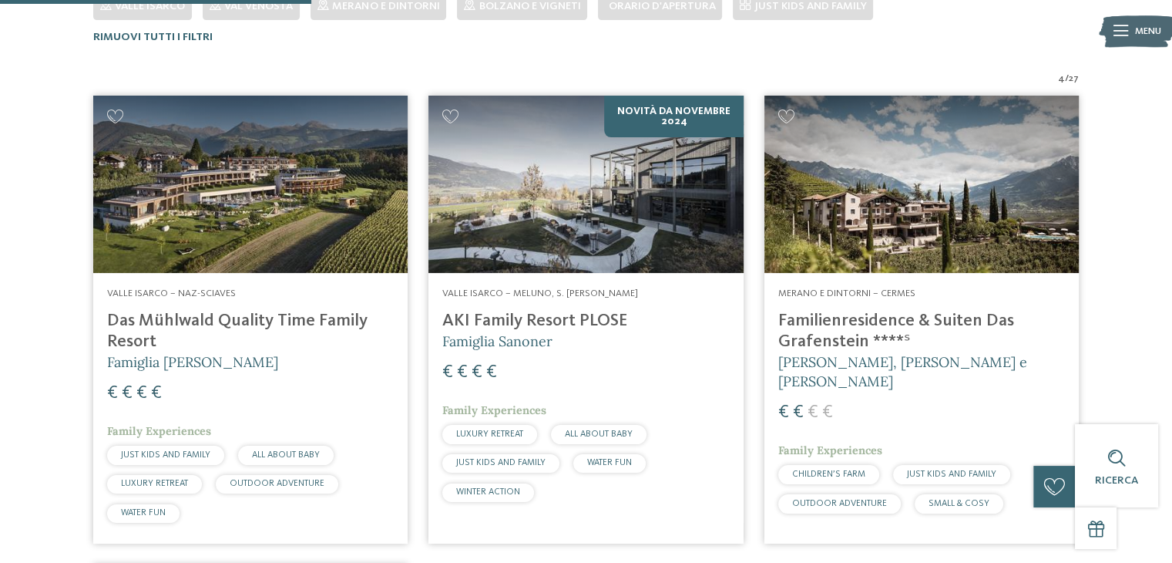
click at [598, 189] on img at bounding box center [585, 184] width 314 height 177
click at [521, 172] on img at bounding box center [585, 184] width 314 height 177
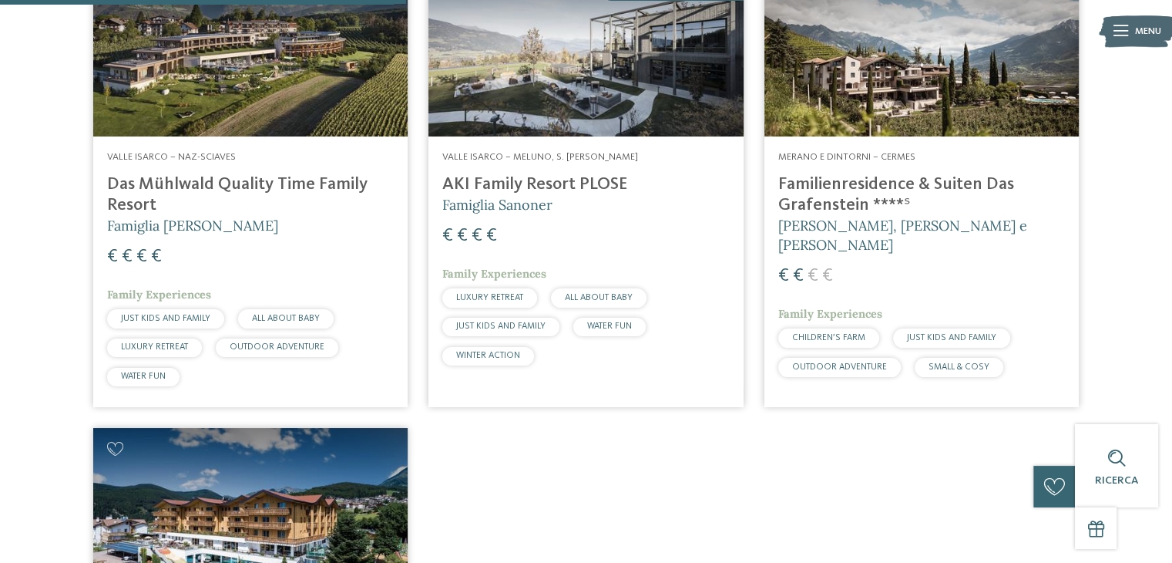
scroll to position [0, 0]
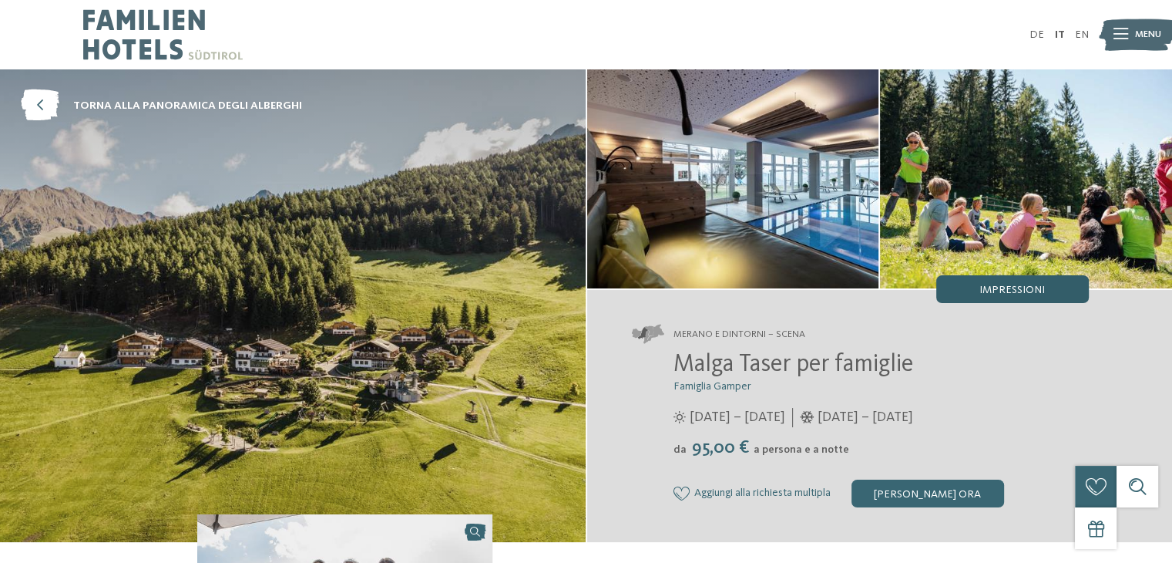
click at [1017, 300] on div "Impressioni" at bounding box center [1012, 289] width 153 height 28
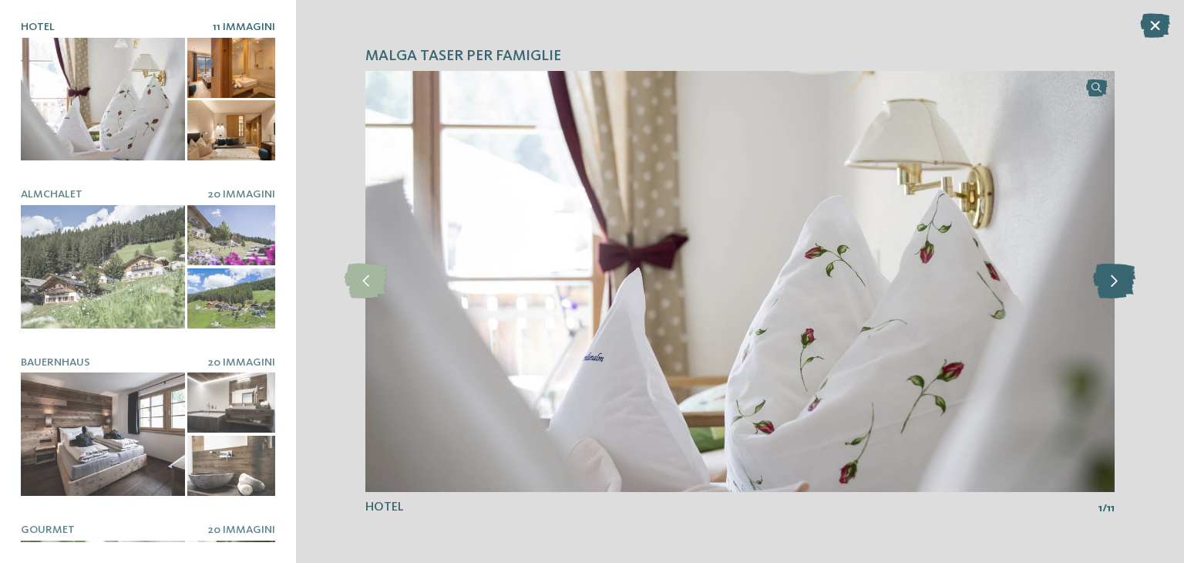
click at [1100, 294] on icon at bounding box center [1114, 281] width 42 height 35
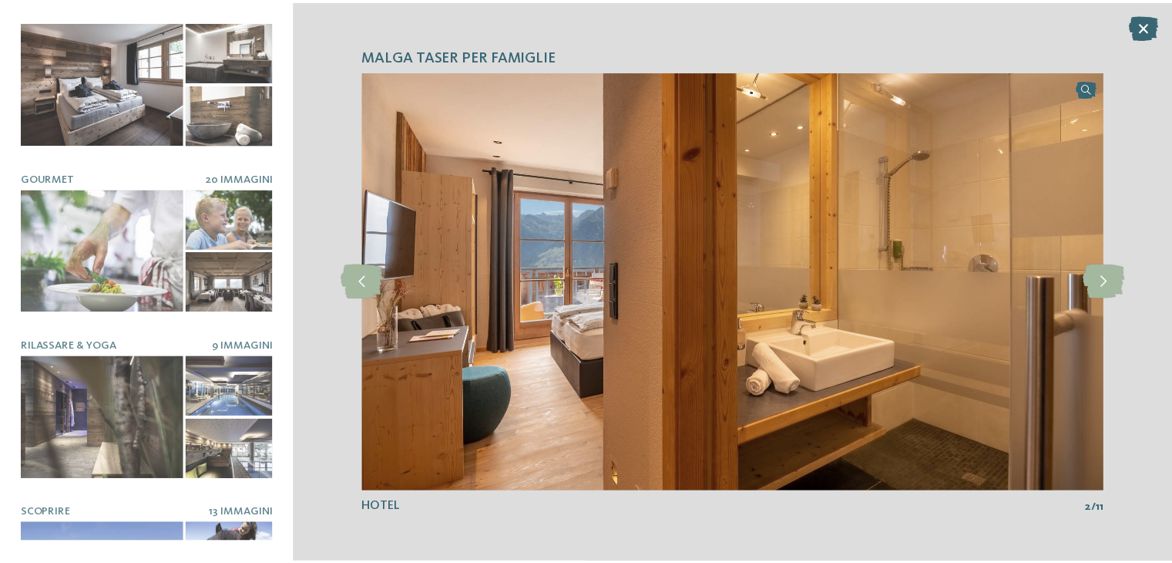
scroll to position [433, 0]
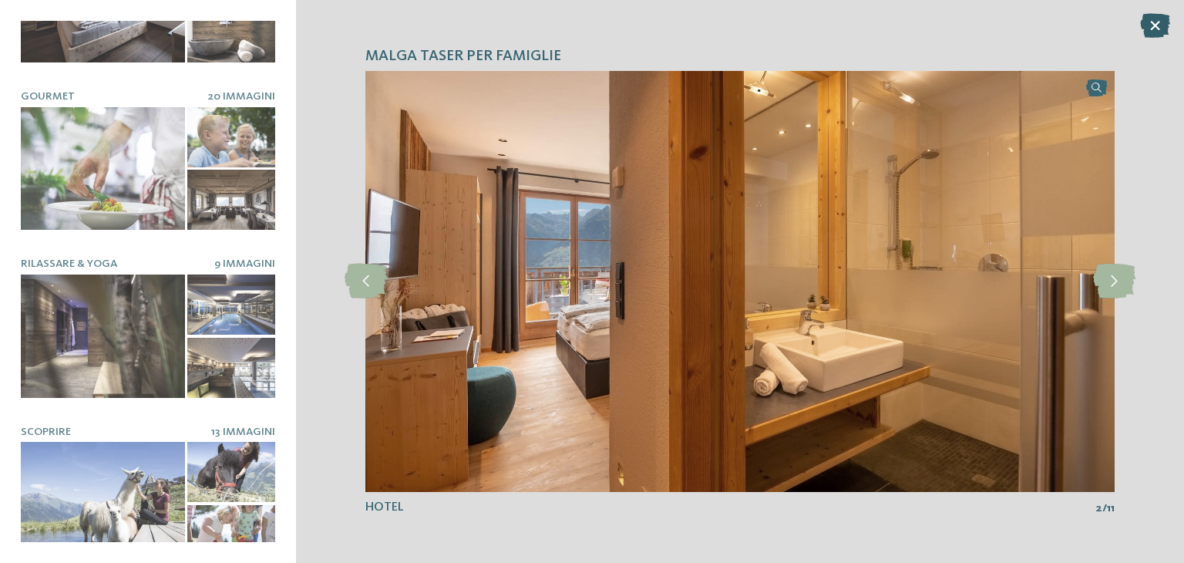
click at [1156, 25] on icon at bounding box center [1155, 25] width 30 height 25
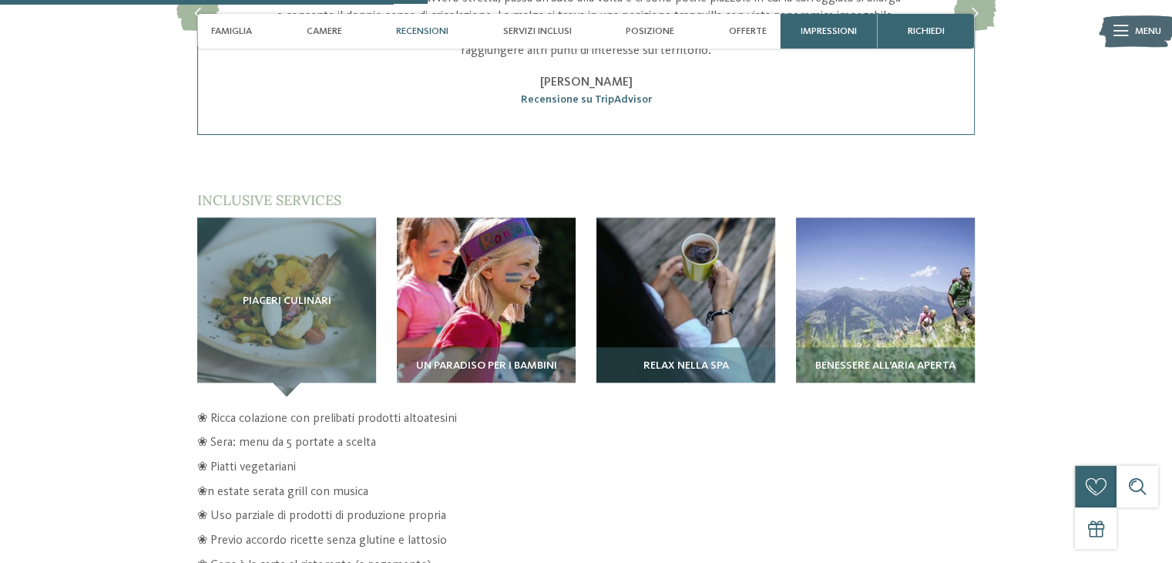
scroll to position [2008, 0]
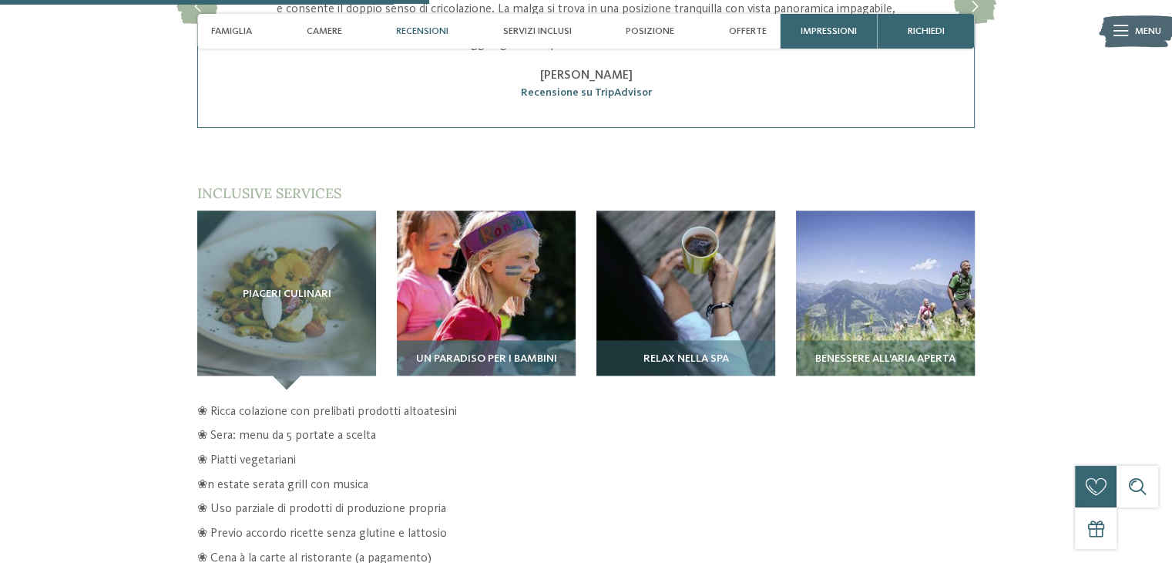
click at [490, 298] on img at bounding box center [486, 299] width 179 height 179
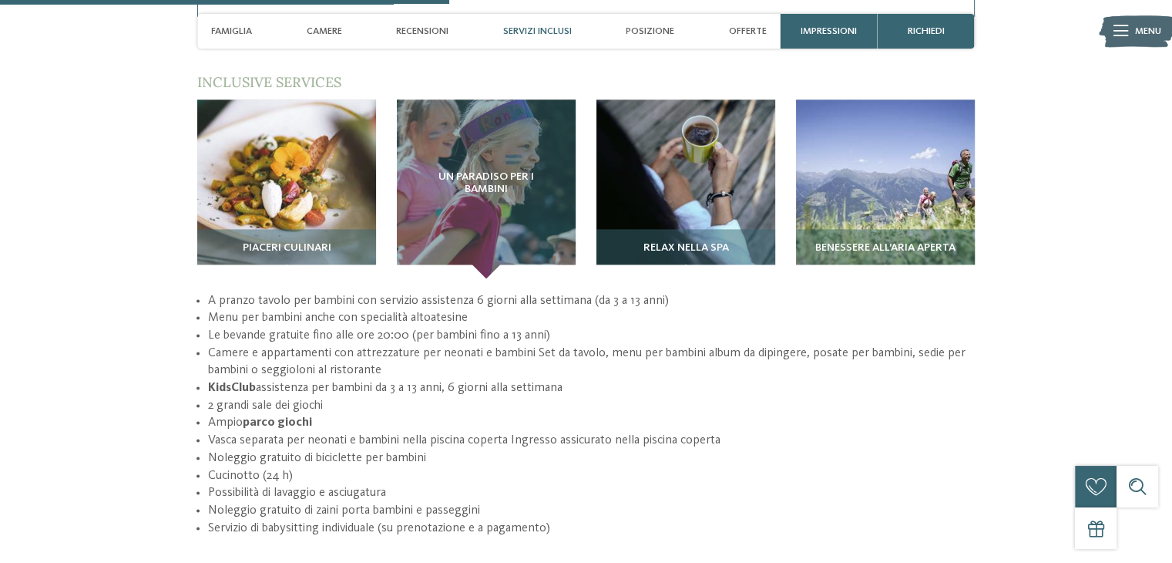
scroll to position [2147, 0]
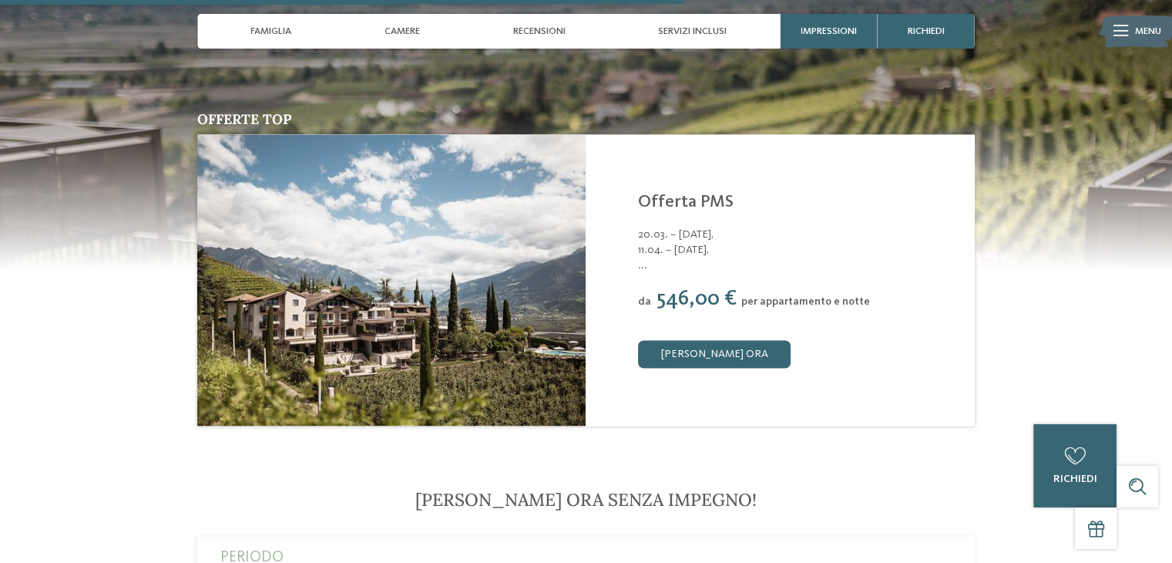
scroll to position [2514, 0]
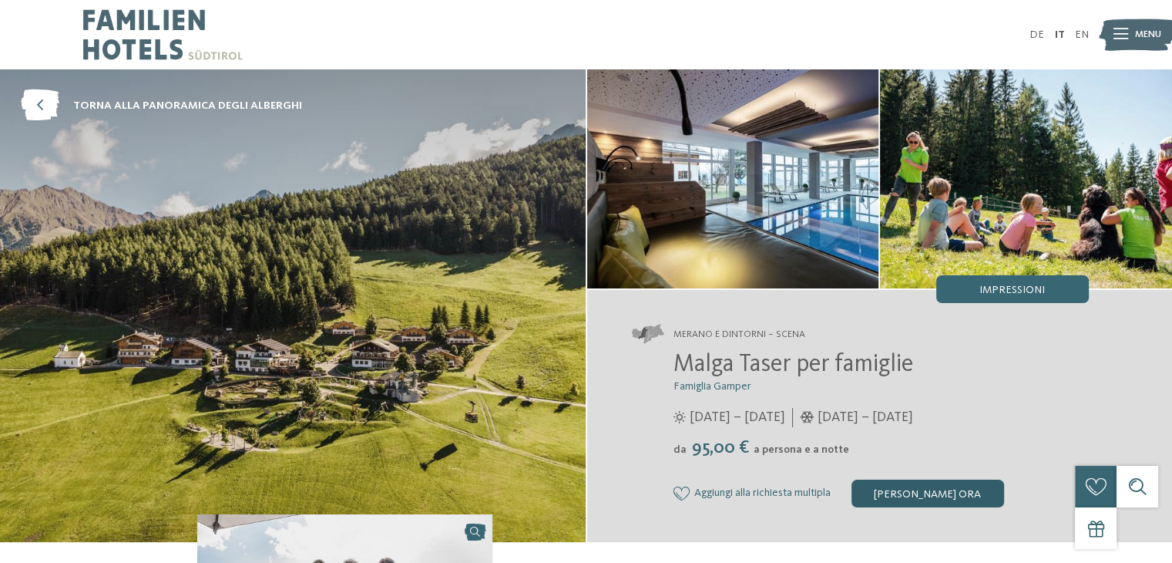
click at [946, 485] on div "[PERSON_NAME] ora" at bounding box center [928, 493] width 153 height 28
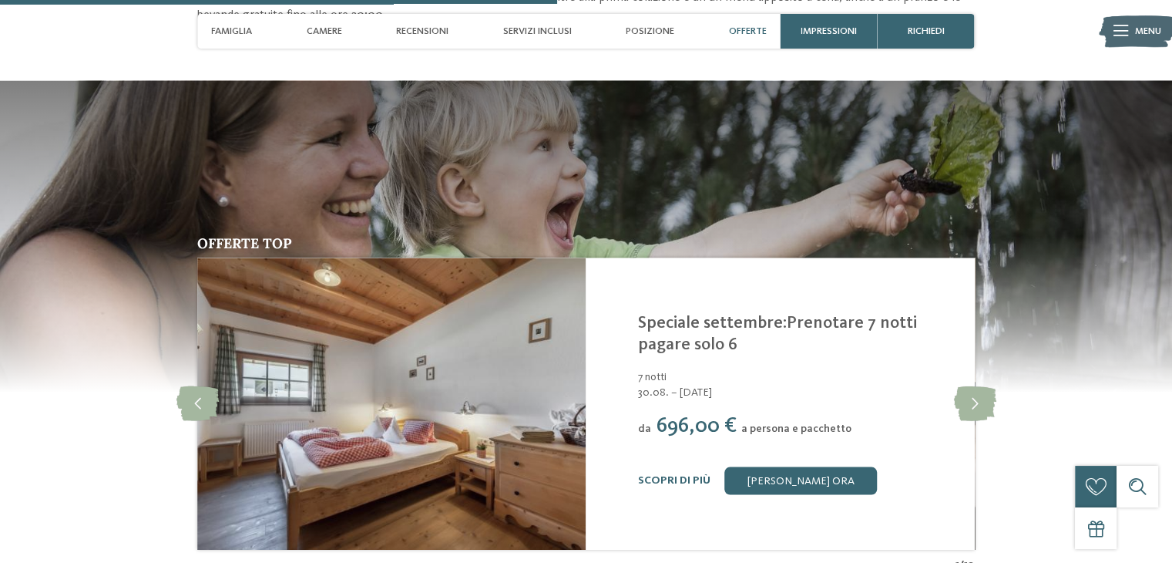
scroll to position [2586, 0]
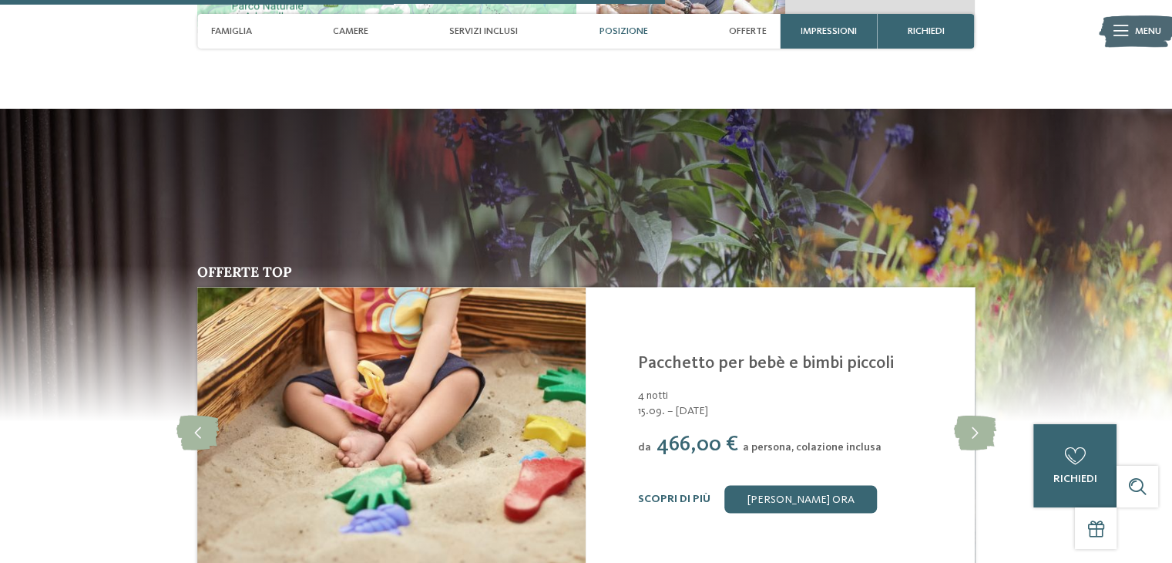
scroll to position [2603, 0]
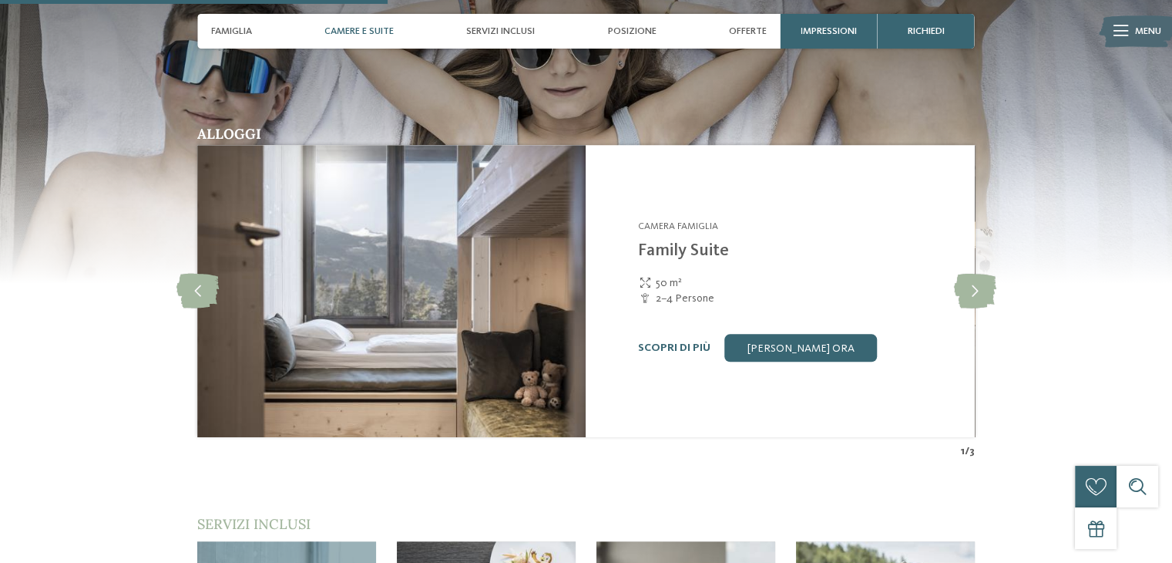
scroll to position [1597, 0]
